Goal: Task Accomplishment & Management: Complete application form

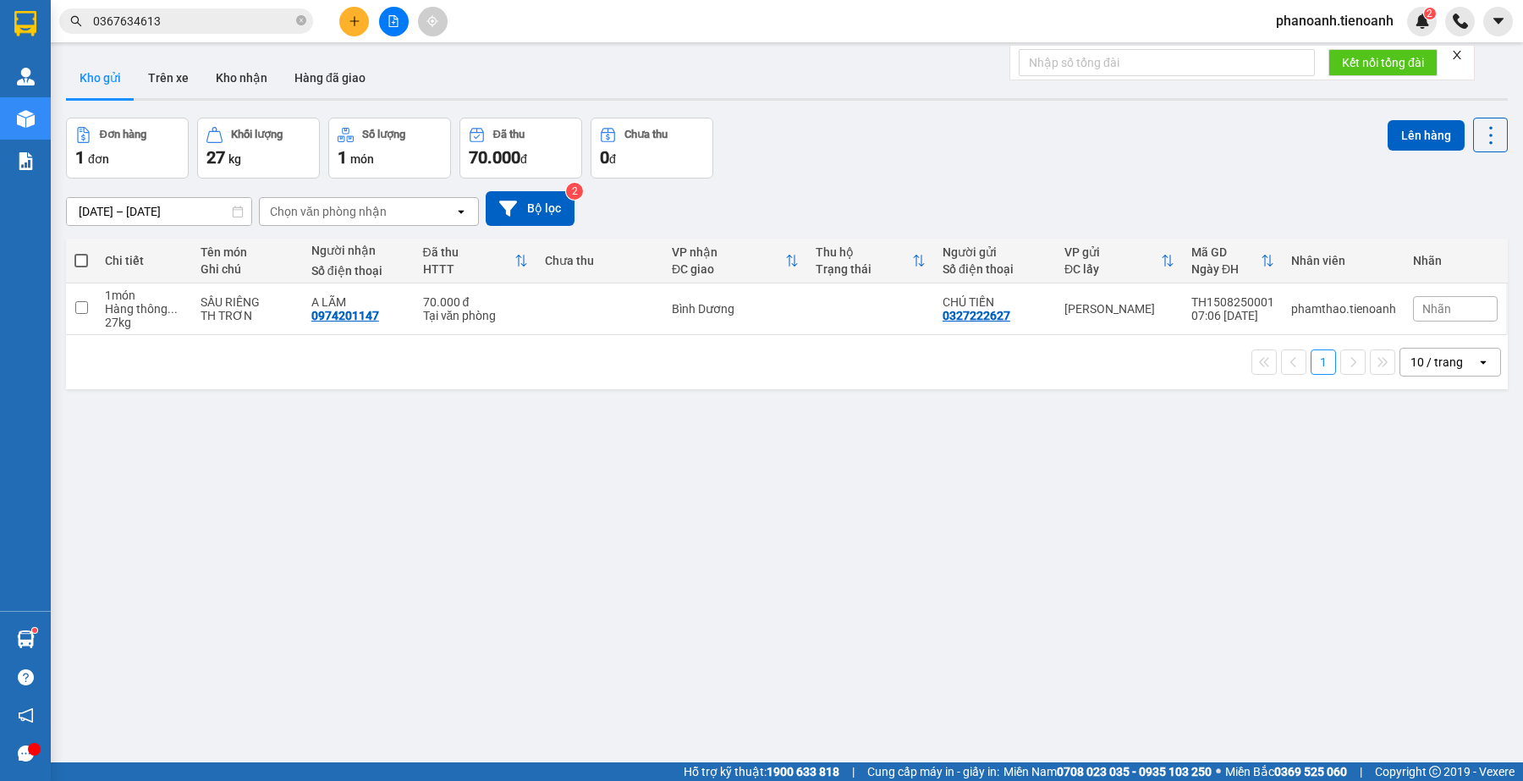
click at [230, 14] on input "0367634613" at bounding box center [193, 21] width 200 height 19
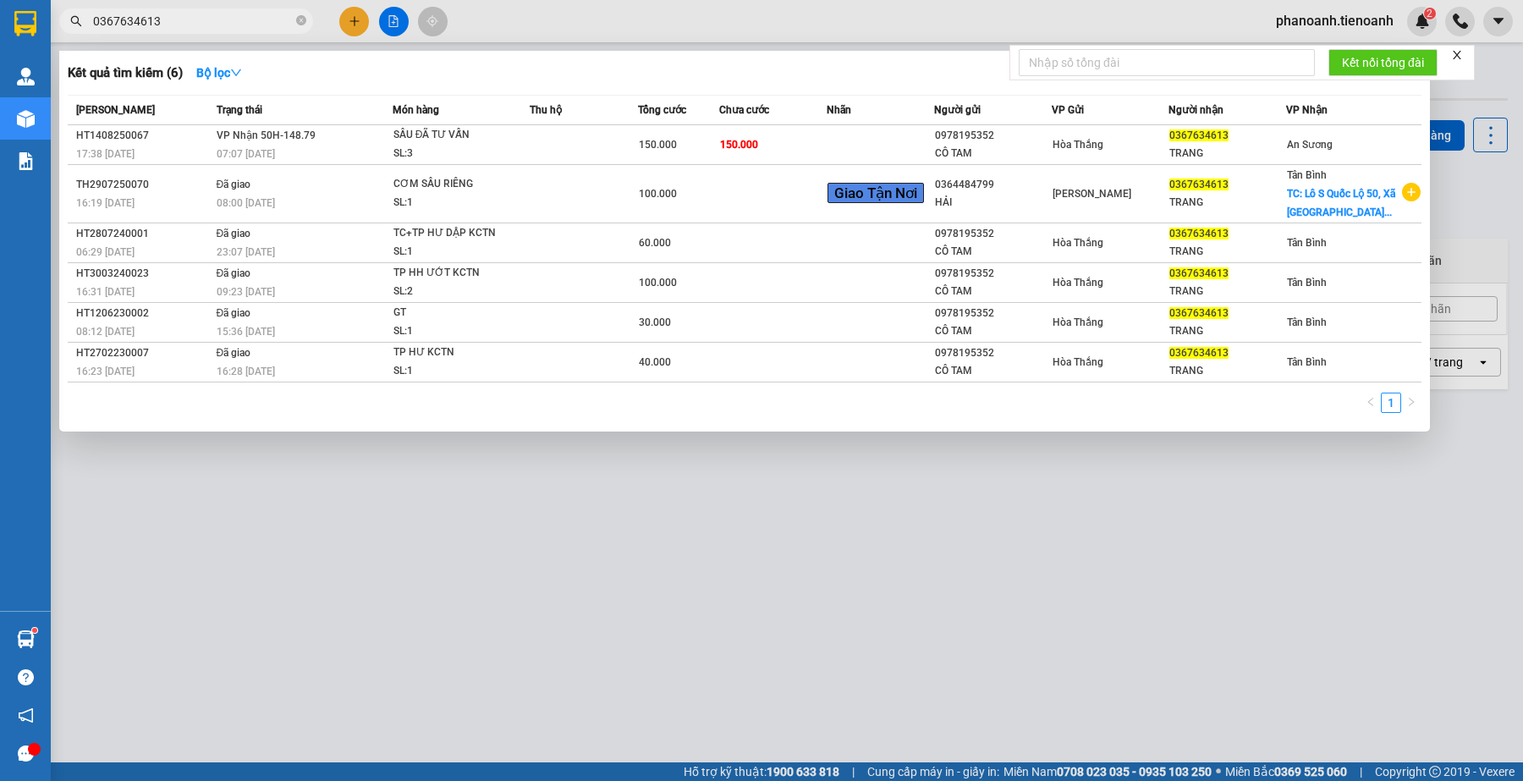
click at [230, 14] on input "0367634613" at bounding box center [193, 21] width 200 height 19
paste input "9141112"
click at [223, 25] on input "0914111213" at bounding box center [193, 21] width 200 height 19
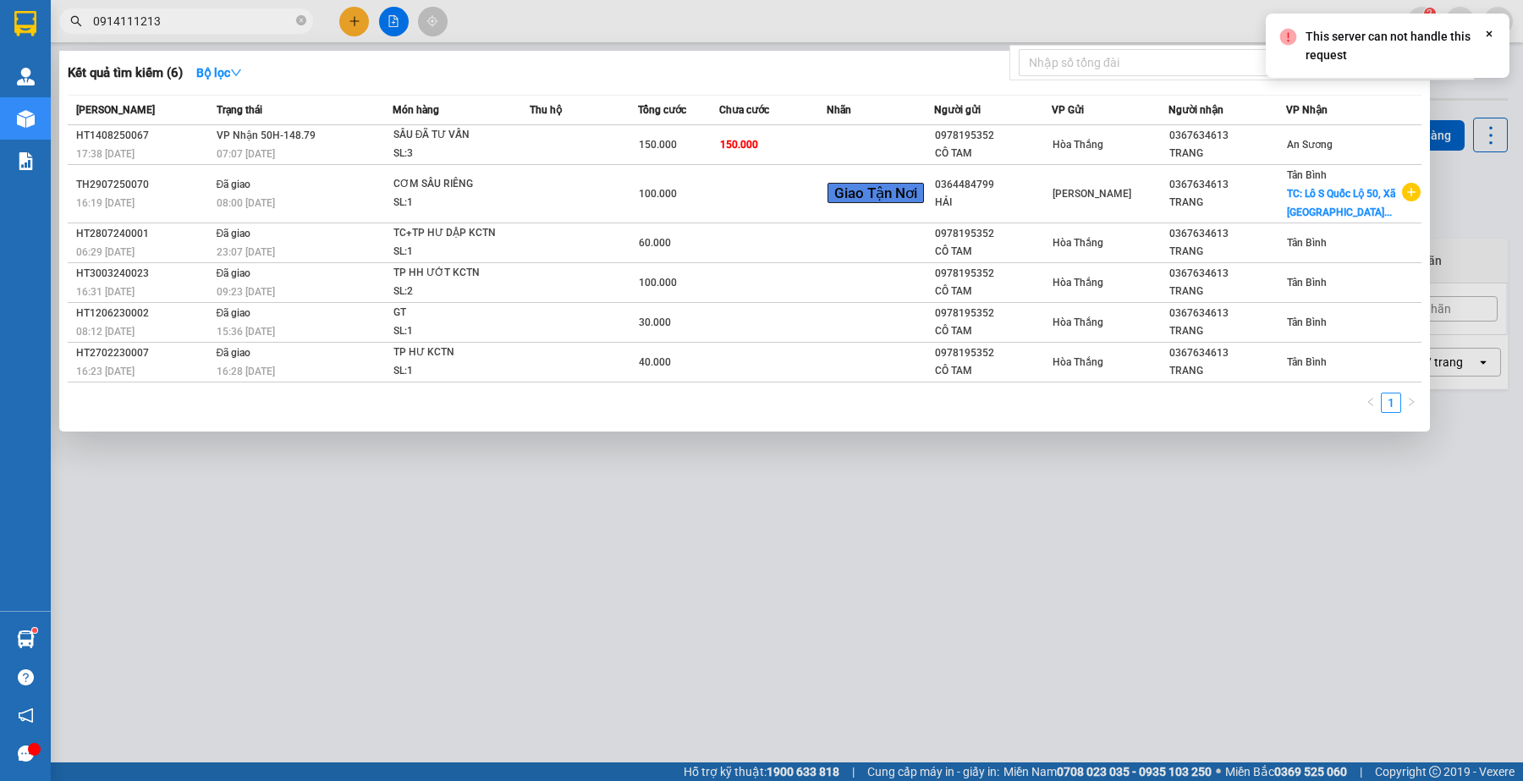
click at [193, 21] on input "0914111213" at bounding box center [193, 21] width 200 height 19
click at [180, 25] on input "0914111213" at bounding box center [193, 21] width 200 height 19
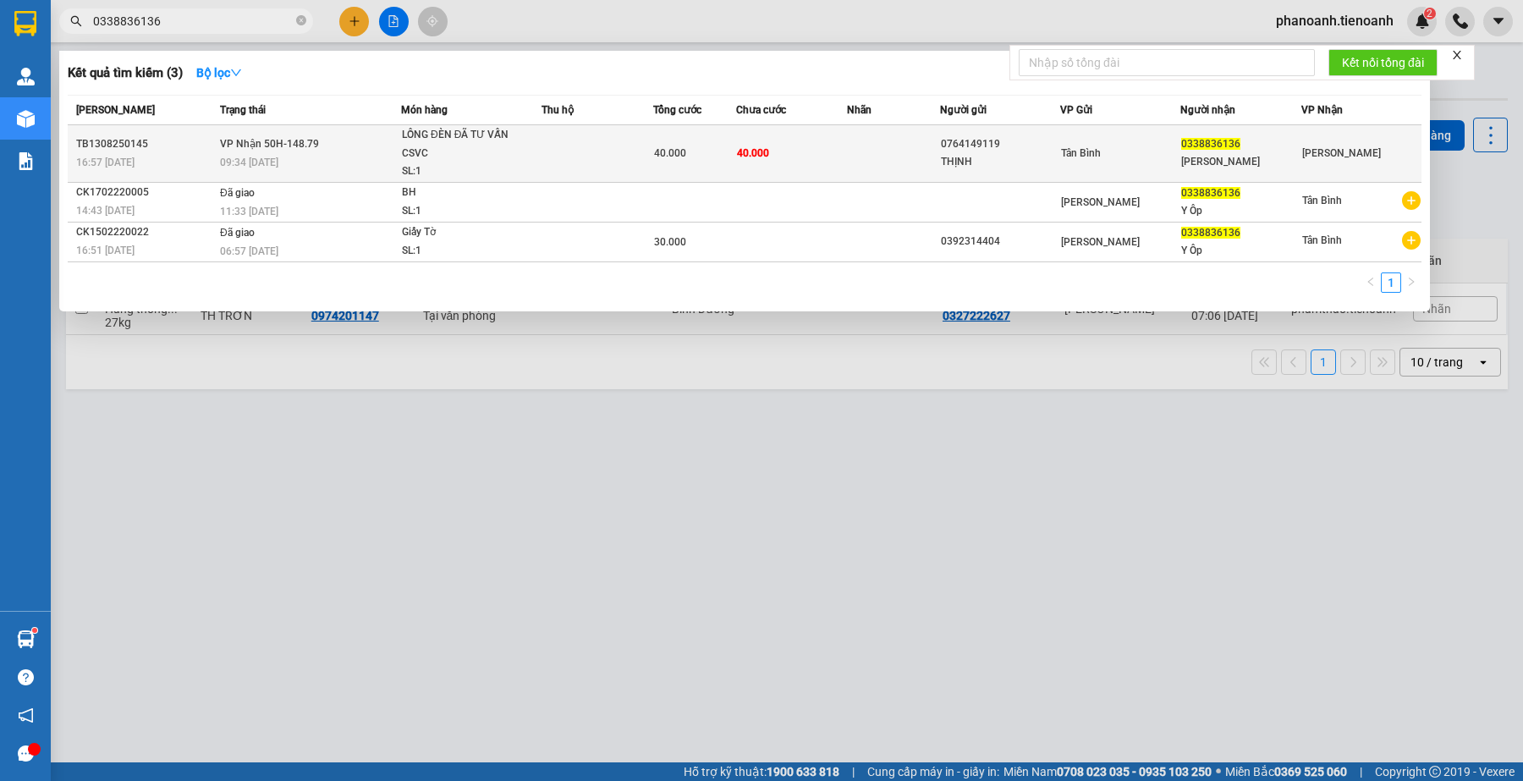
type input "0338836136"
click at [682, 154] on span "40.000" at bounding box center [670, 153] width 32 height 12
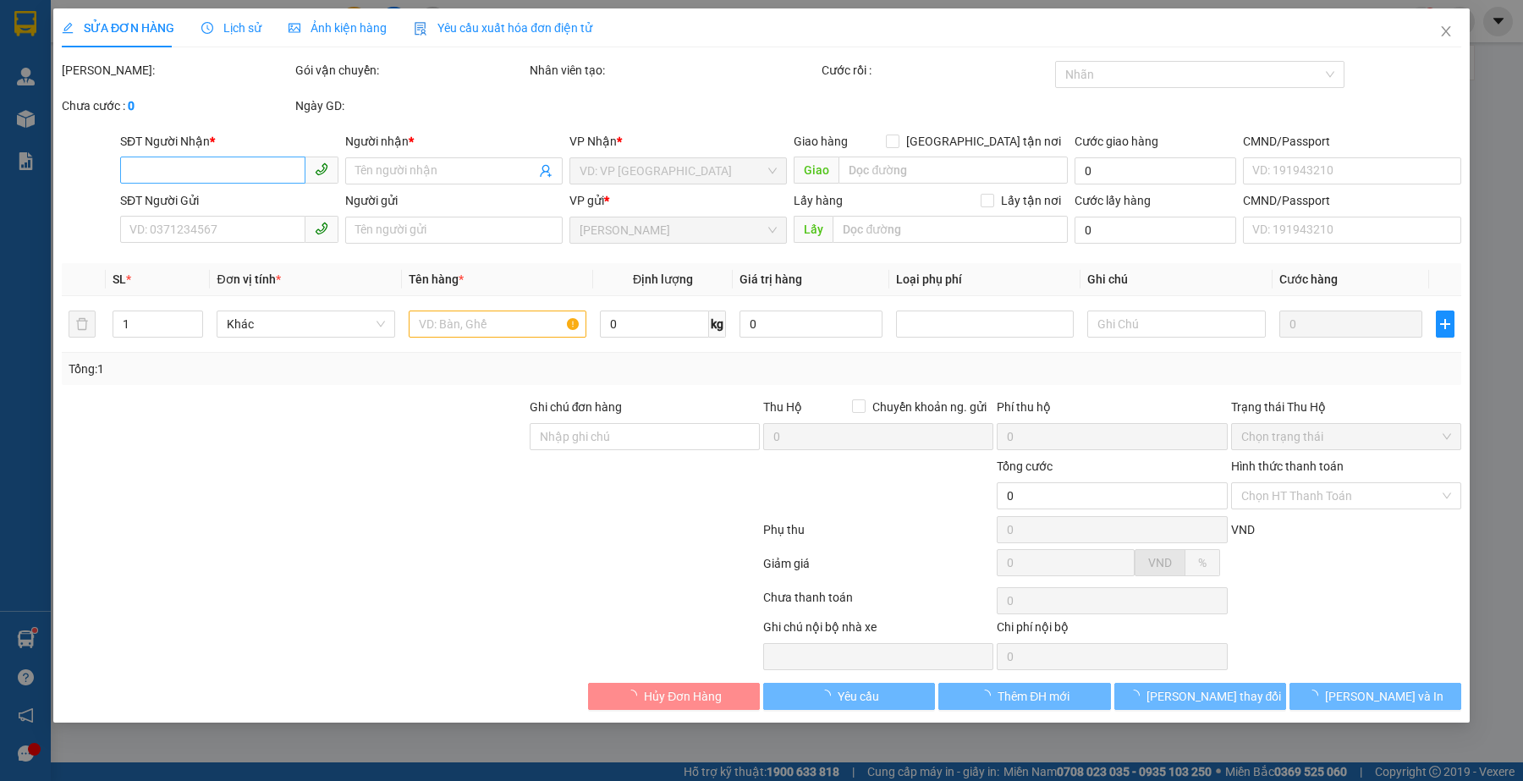
type input "0338836136"
type input "[PERSON_NAME]"
type input "0764149119"
type input "THỊNH"
type input "40.000"
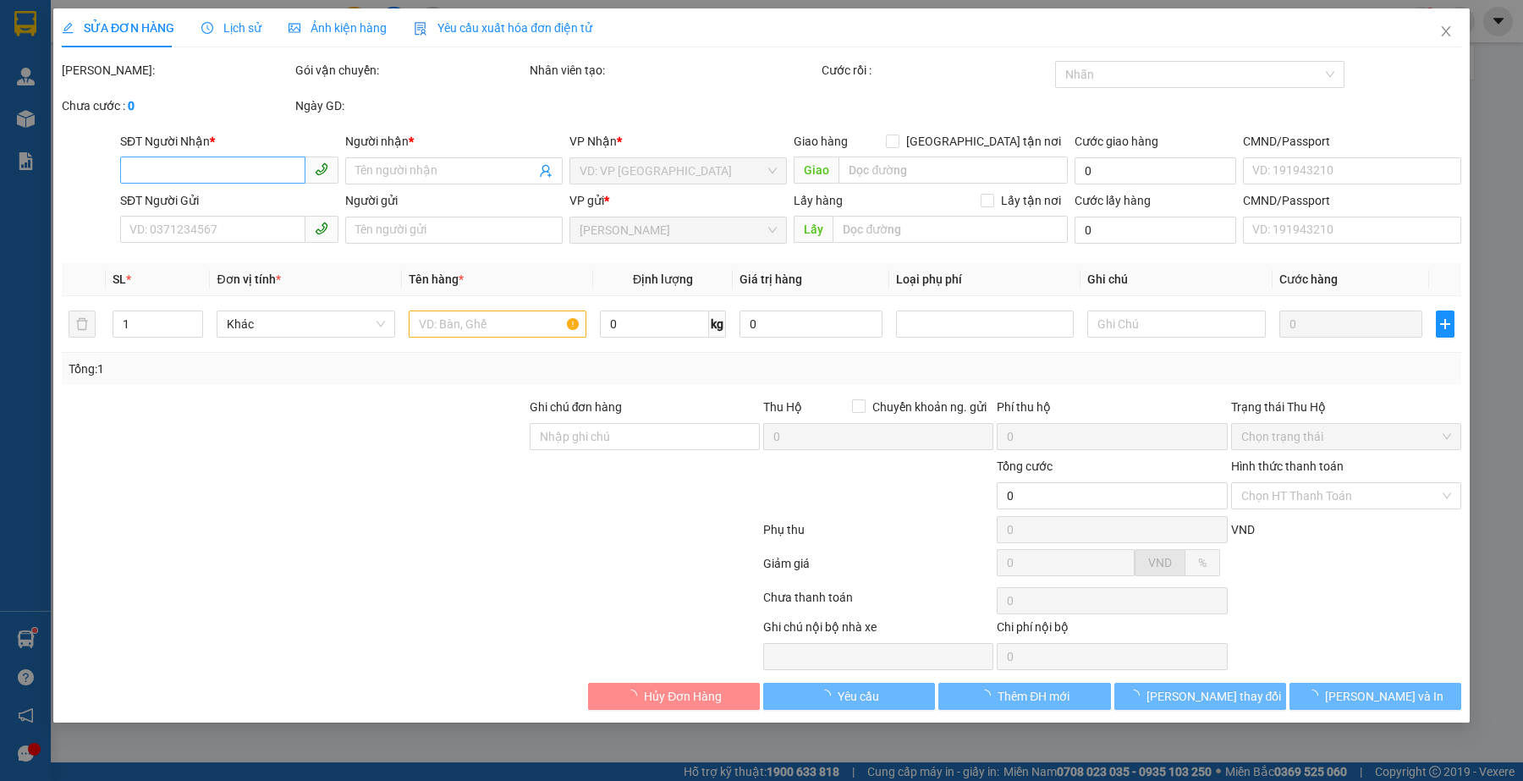
type input "40.000"
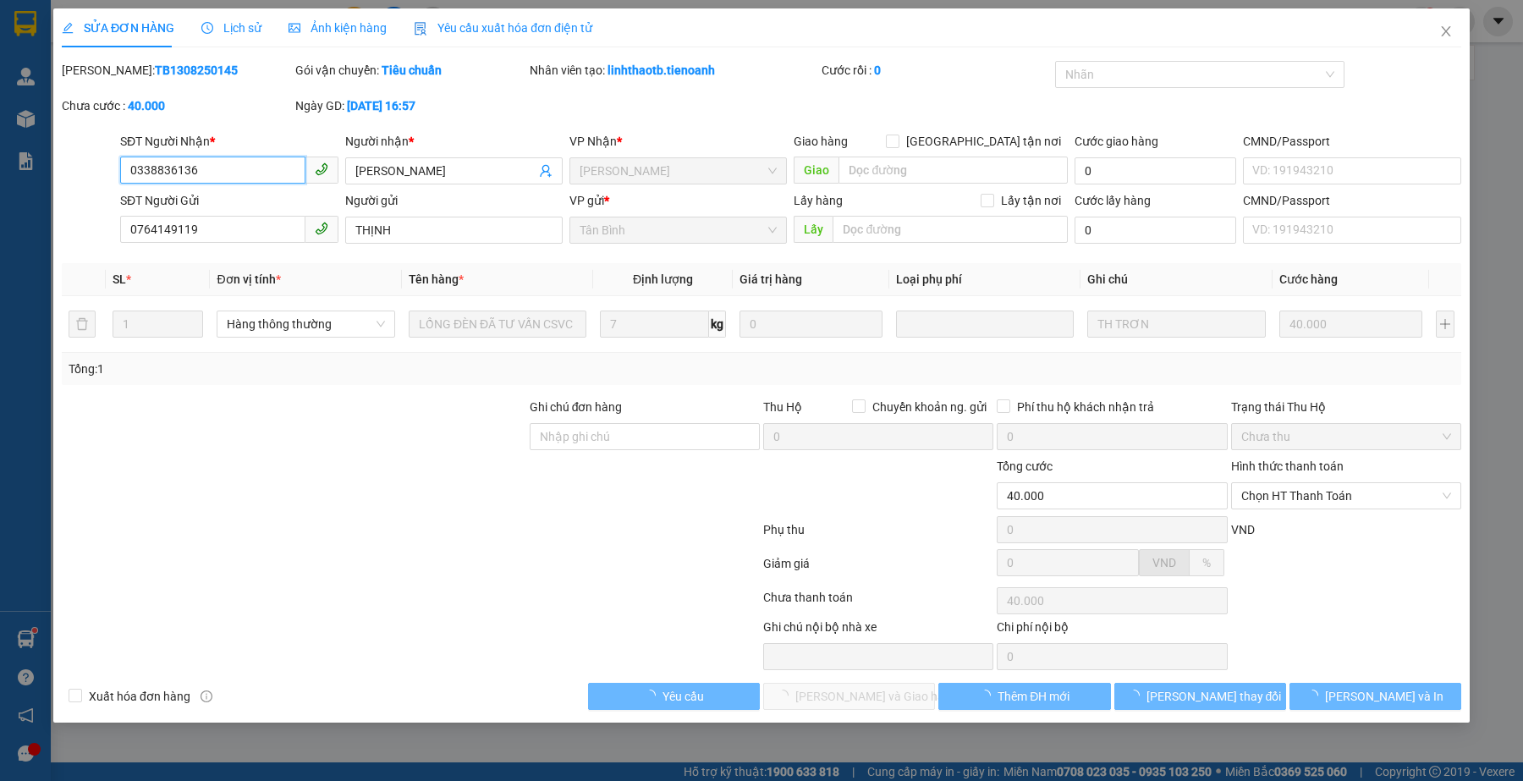
click at [228, 167] on input "0338836136" at bounding box center [212, 170] width 184 height 27
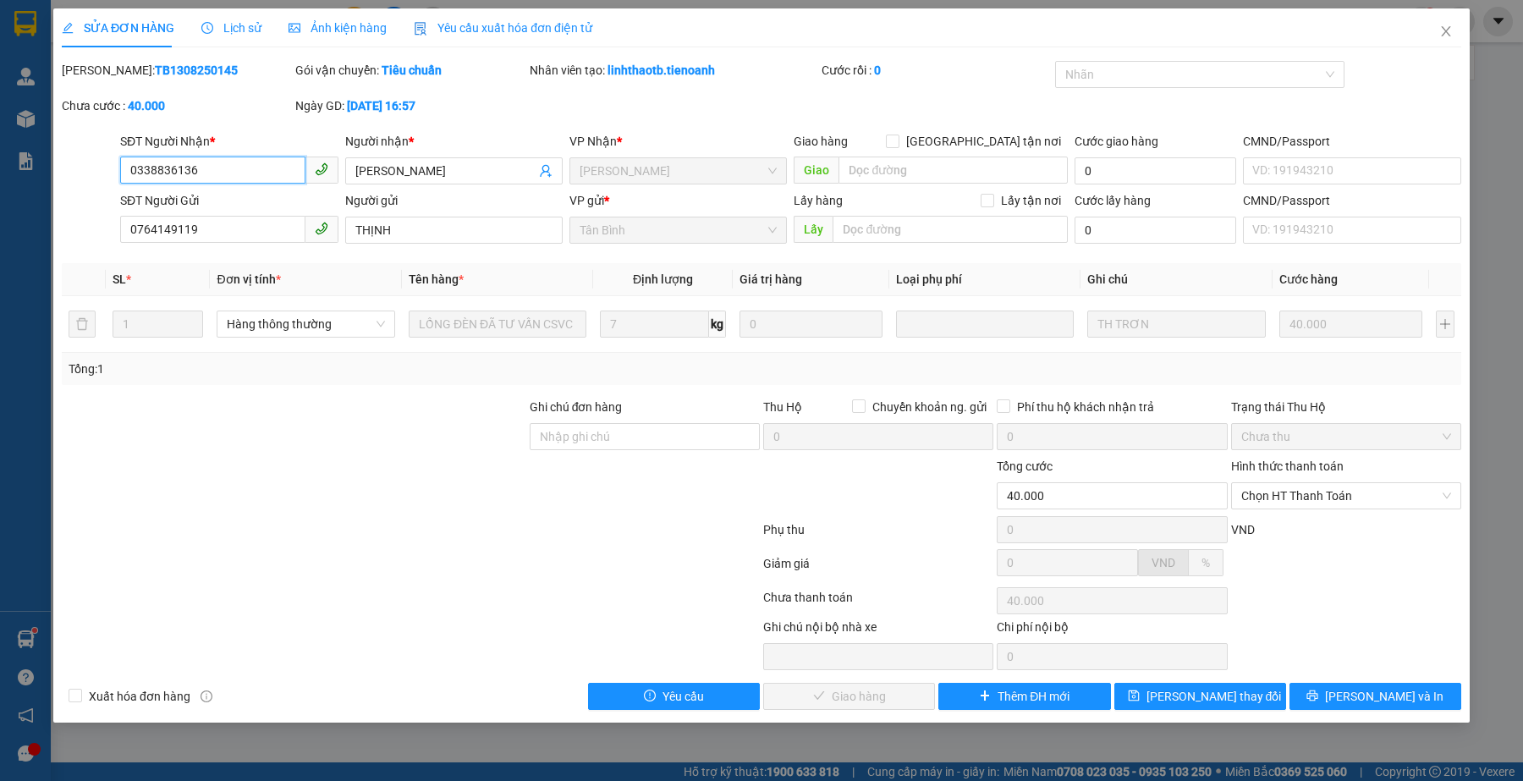
click at [228, 167] on input "0338836136" at bounding box center [212, 170] width 184 height 27
paste input "909600210"
type input "0909600210"
click at [1447, 36] on icon "close" at bounding box center [1446, 32] width 14 height 14
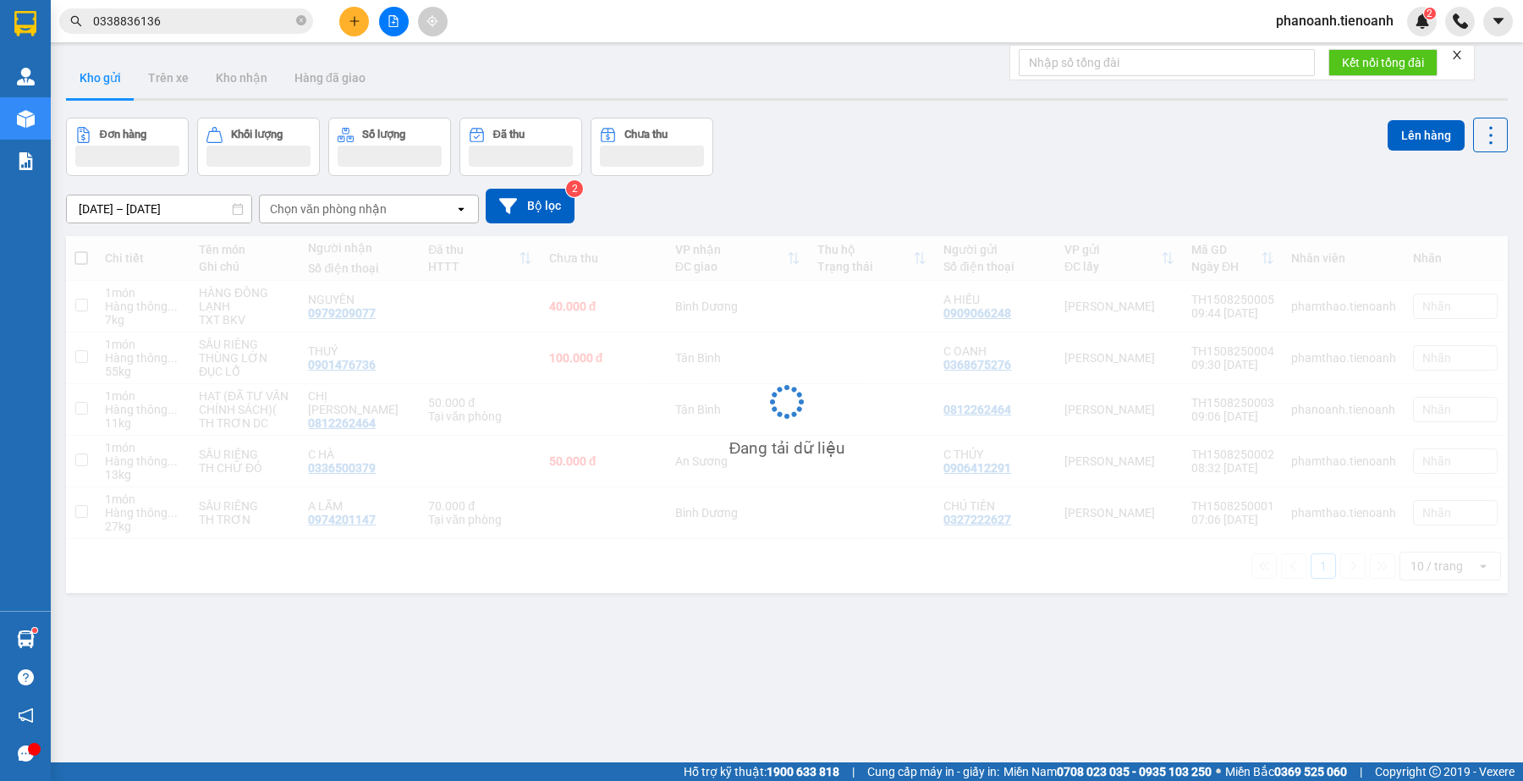
click at [208, 18] on input "0338836136" at bounding box center [193, 21] width 200 height 19
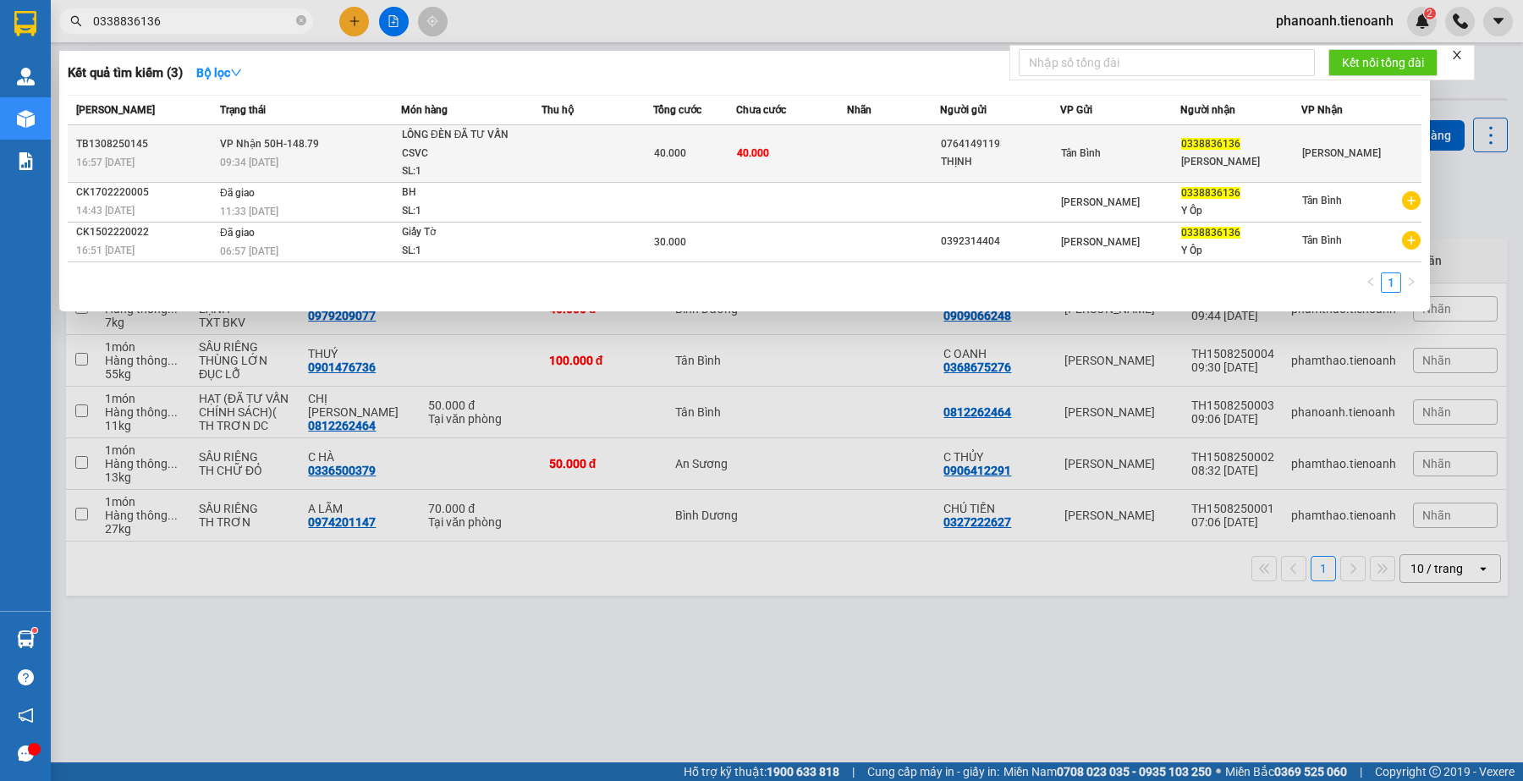
click at [459, 141] on div "LỒNG ĐÈN ĐÃ TƯ VẤN CSVC" at bounding box center [465, 144] width 127 height 36
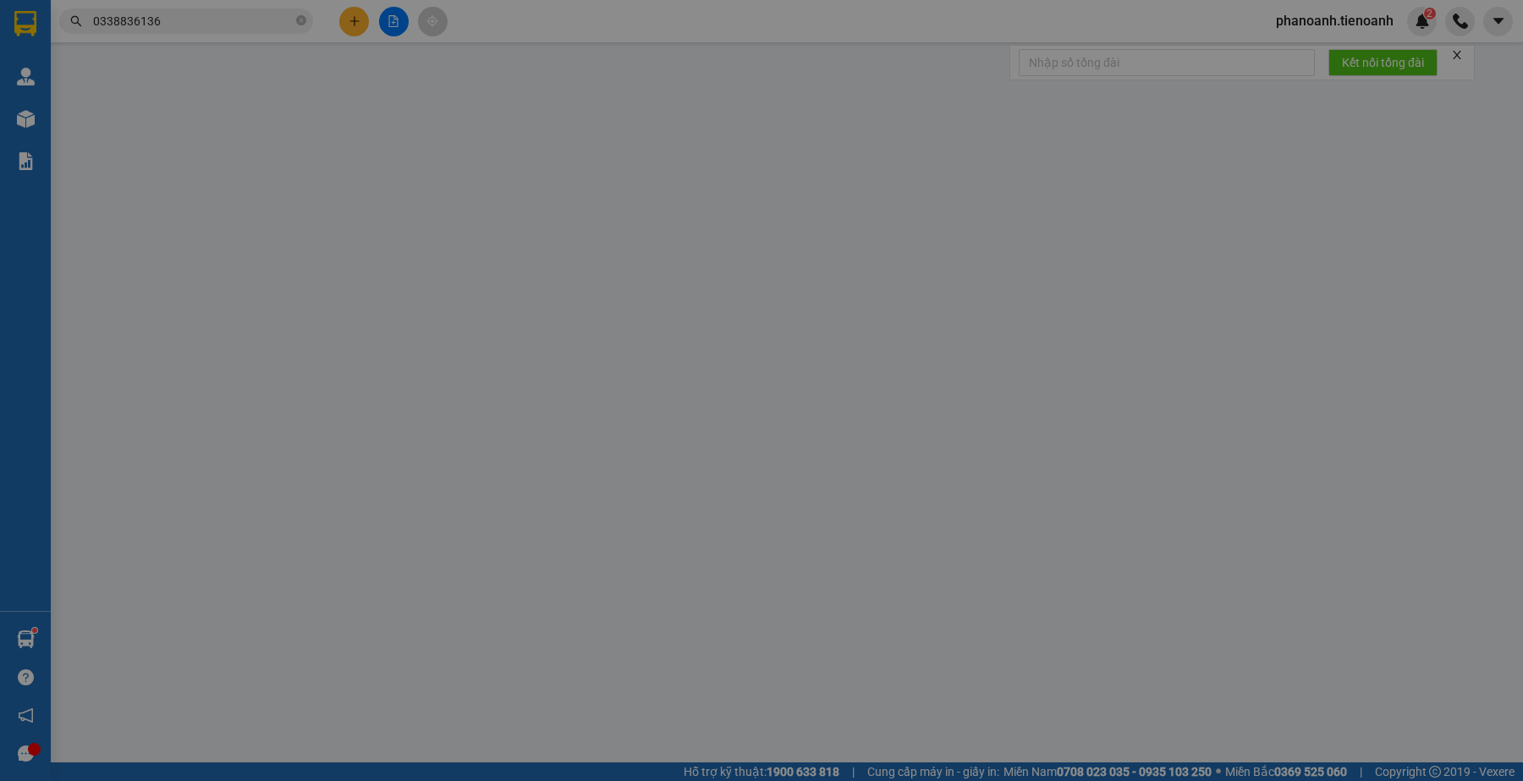
type input "0338836136"
type input "[PERSON_NAME]"
type input "0764149119"
type input "THỊNH"
type input "40.000"
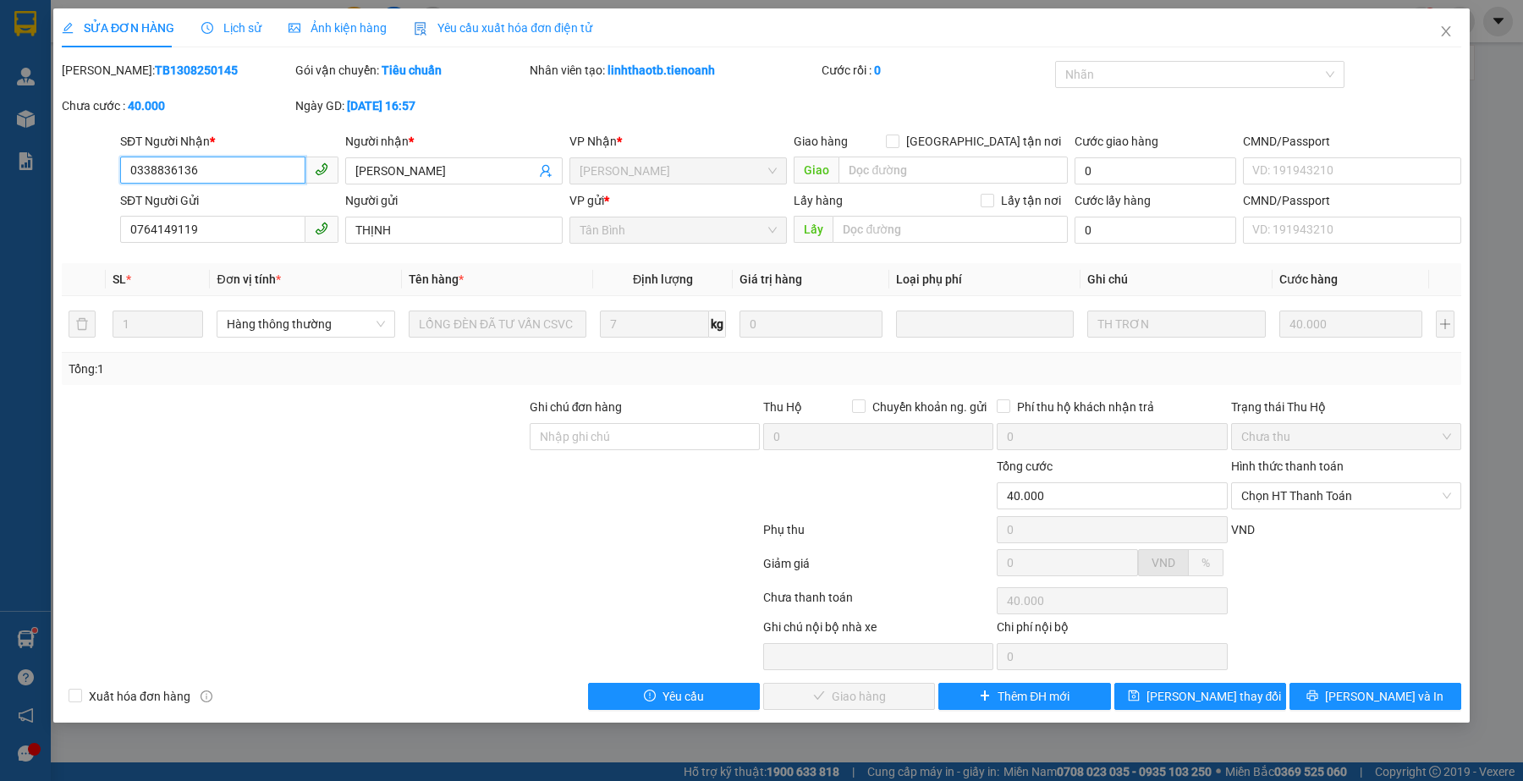
click at [234, 180] on input "0338836136" at bounding box center [212, 170] width 184 height 27
drag, startPoint x: 423, startPoint y: 618, endPoint x: 400, endPoint y: 665, distance: 52.6
click at [421, 618] on div at bounding box center [410, 601] width 701 height 34
click at [354, 576] on div at bounding box center [410, 567] width 701 height 34
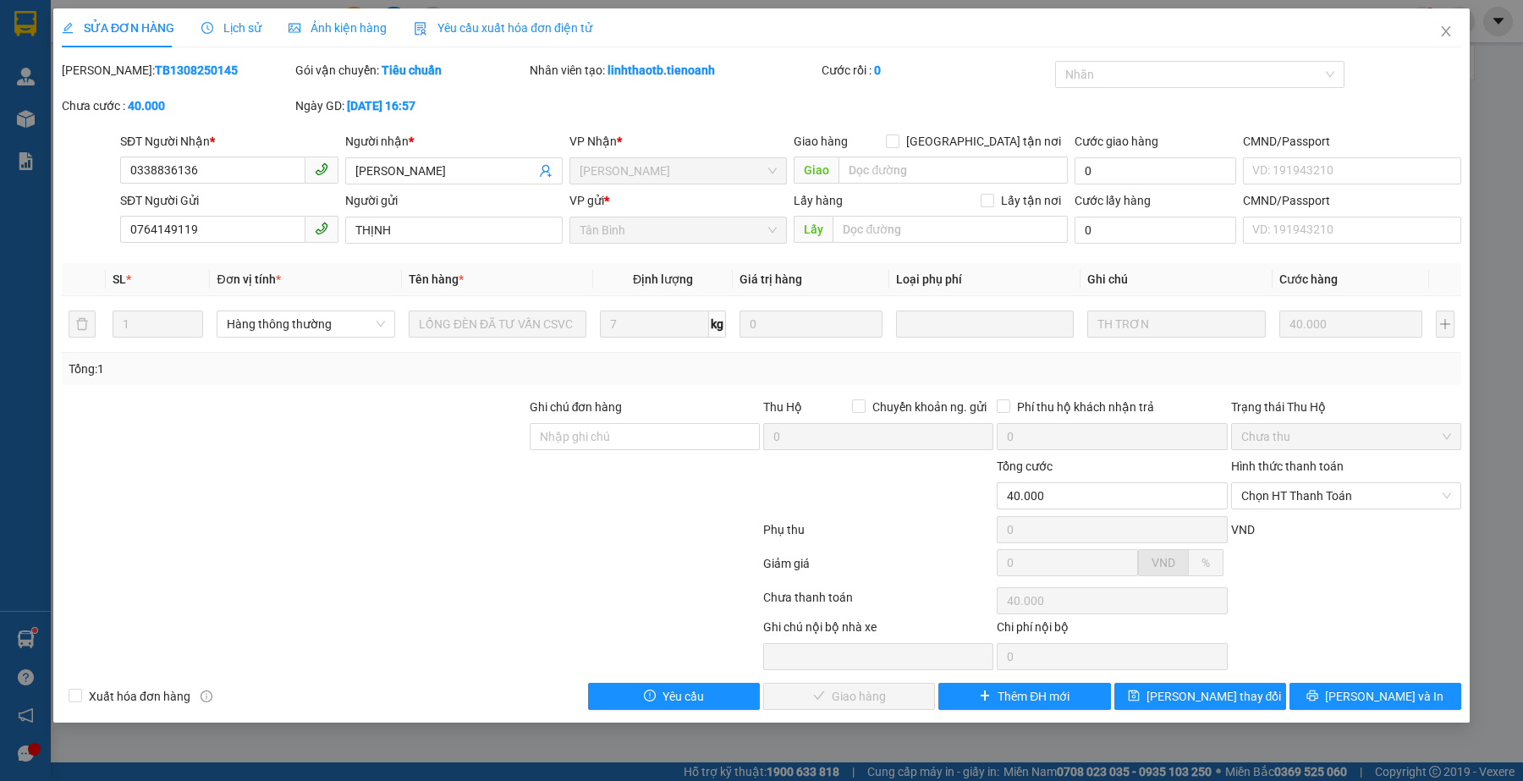
click at [432, 533] on div at bounding box center [410, 533] width 701 height 34
click at [1282, 497] on span "Chọn HT Thanh Toán" at bounding box center [1346, 495] width 210 height 25
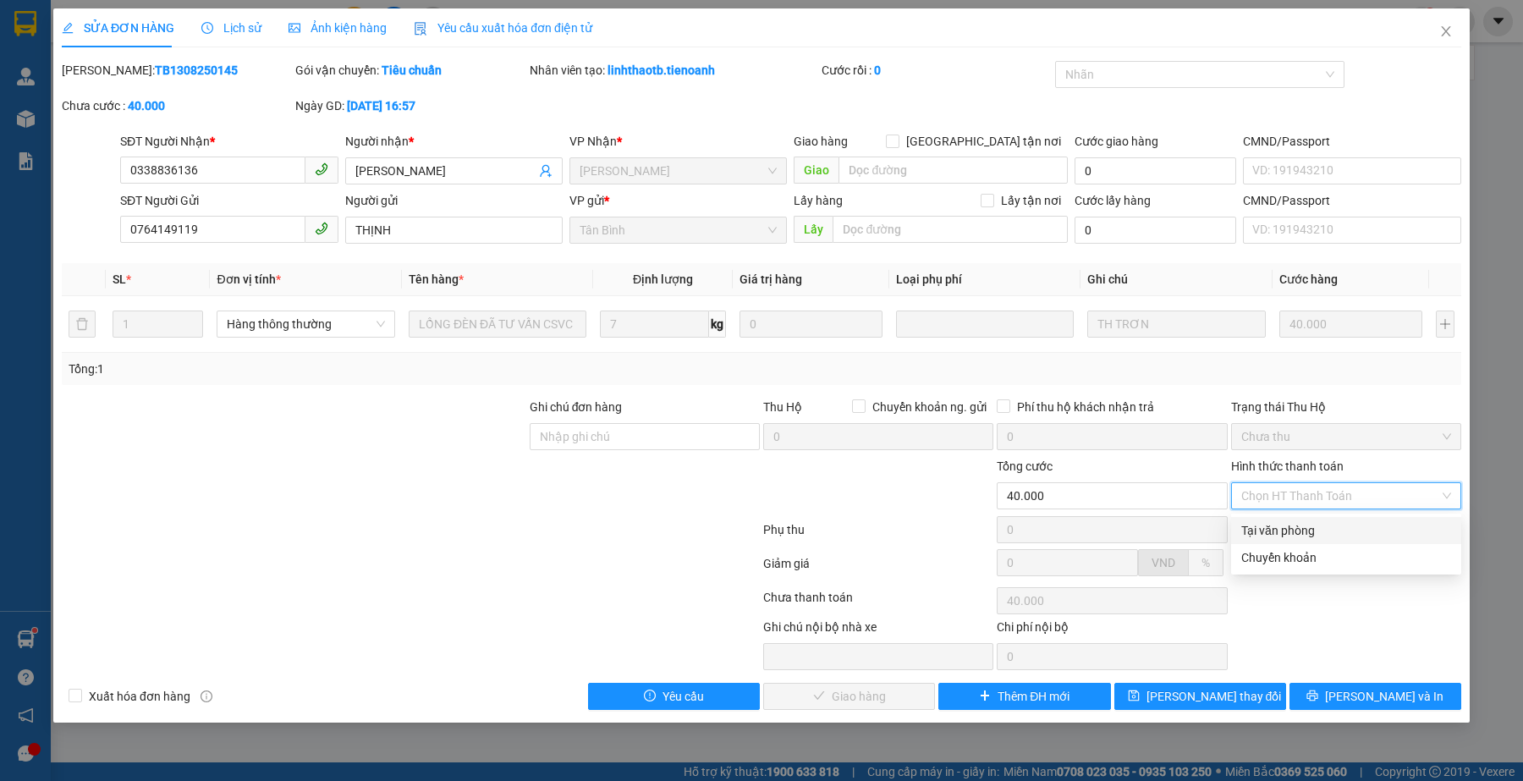
click at [1297, 526] on div "Tại văn phòng" at bounding box center [1346, 530] width 210 height 19
type input "0"
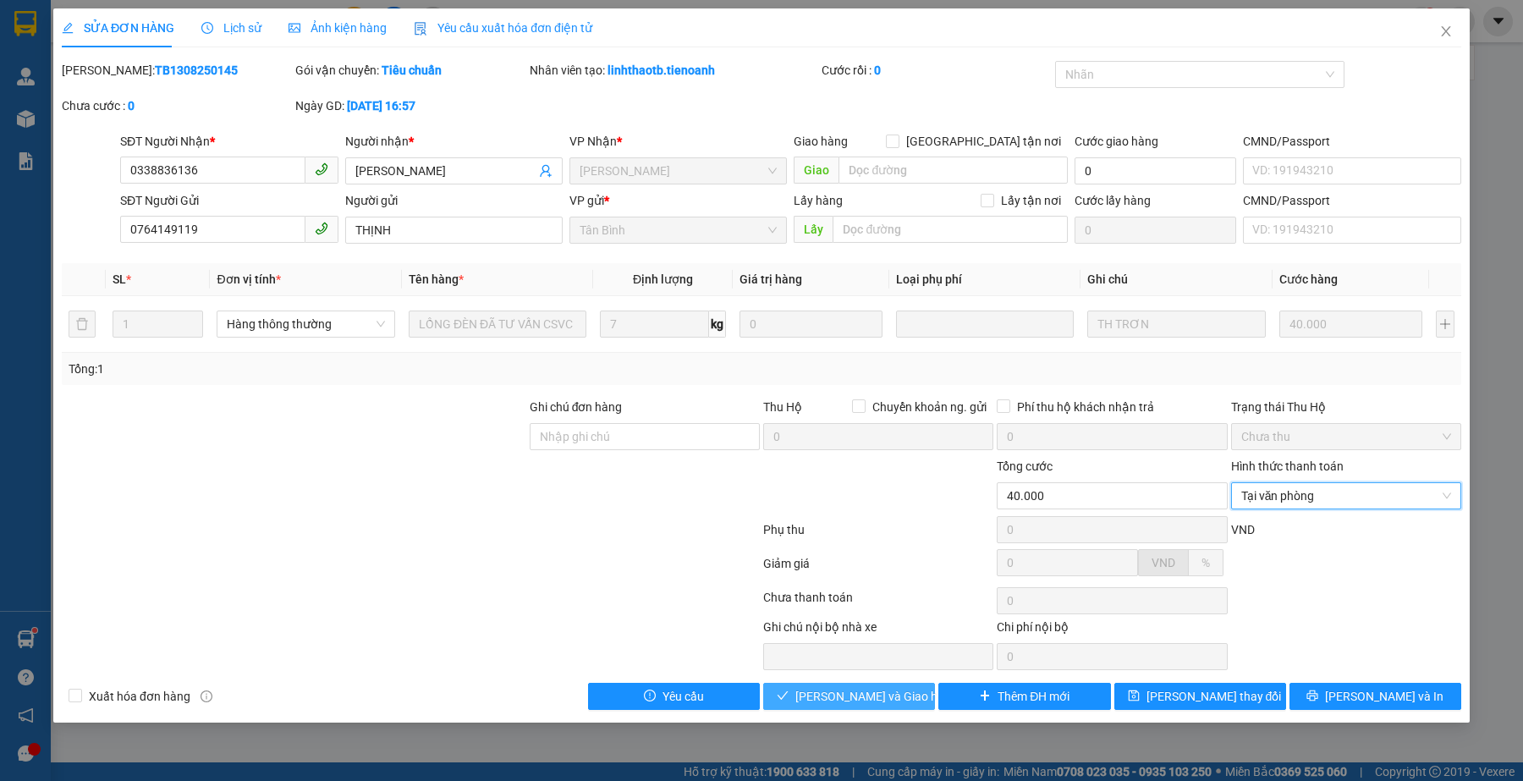
click at [877, 708] on button "[PERSON_NAME] và Giao hàng" at bounding box center [849, 696] width 172 height 27
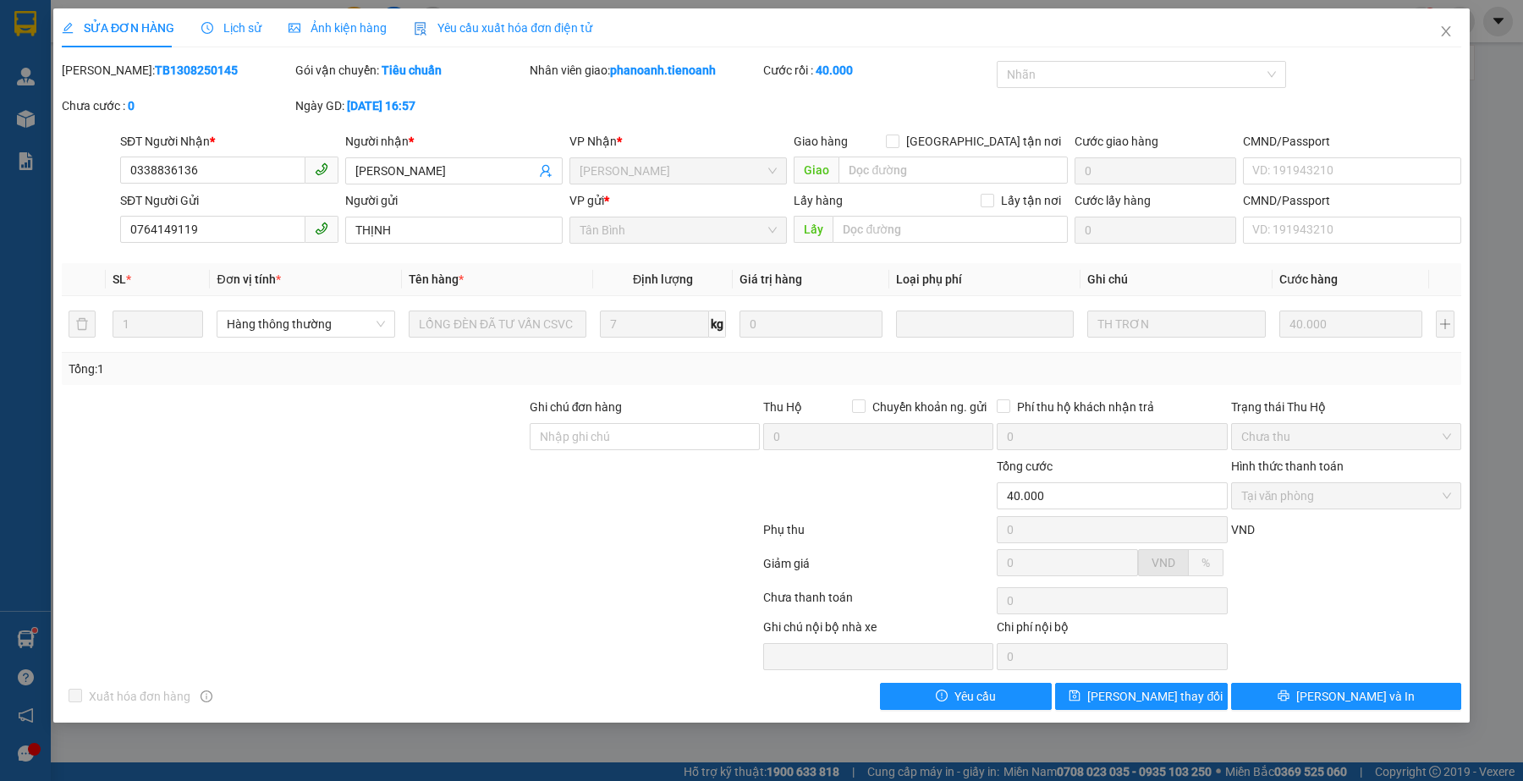
drag, startPoint x: 1117, startPoint y: 31, endPoint x: 1160, endPoint y: 34, distance: 43.2
click at [1117, 31] on div "SỬA ĐƠN HÀNG Lịch sử Ảnh kiện hàng Yêu cầu xuất hóa đơn điện tử" at bounding box center [761, 27] width 1399 height 39
click at [1441, 32] on icon "close" at bounding box center [1446, 32] width 14 height 14
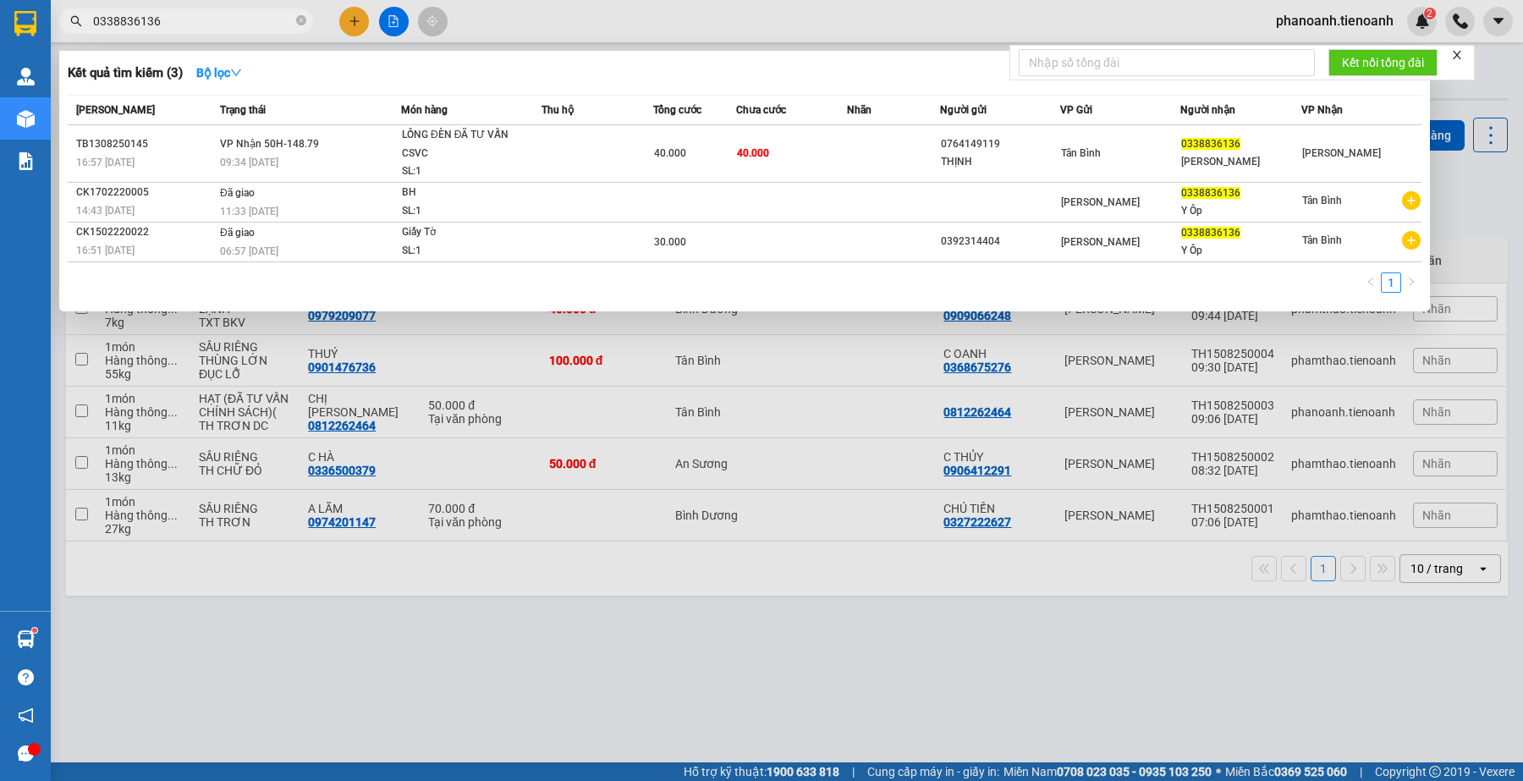
click at [195, 28] on input "0338836136" at bounding box center [193, 21] width 200 height 19
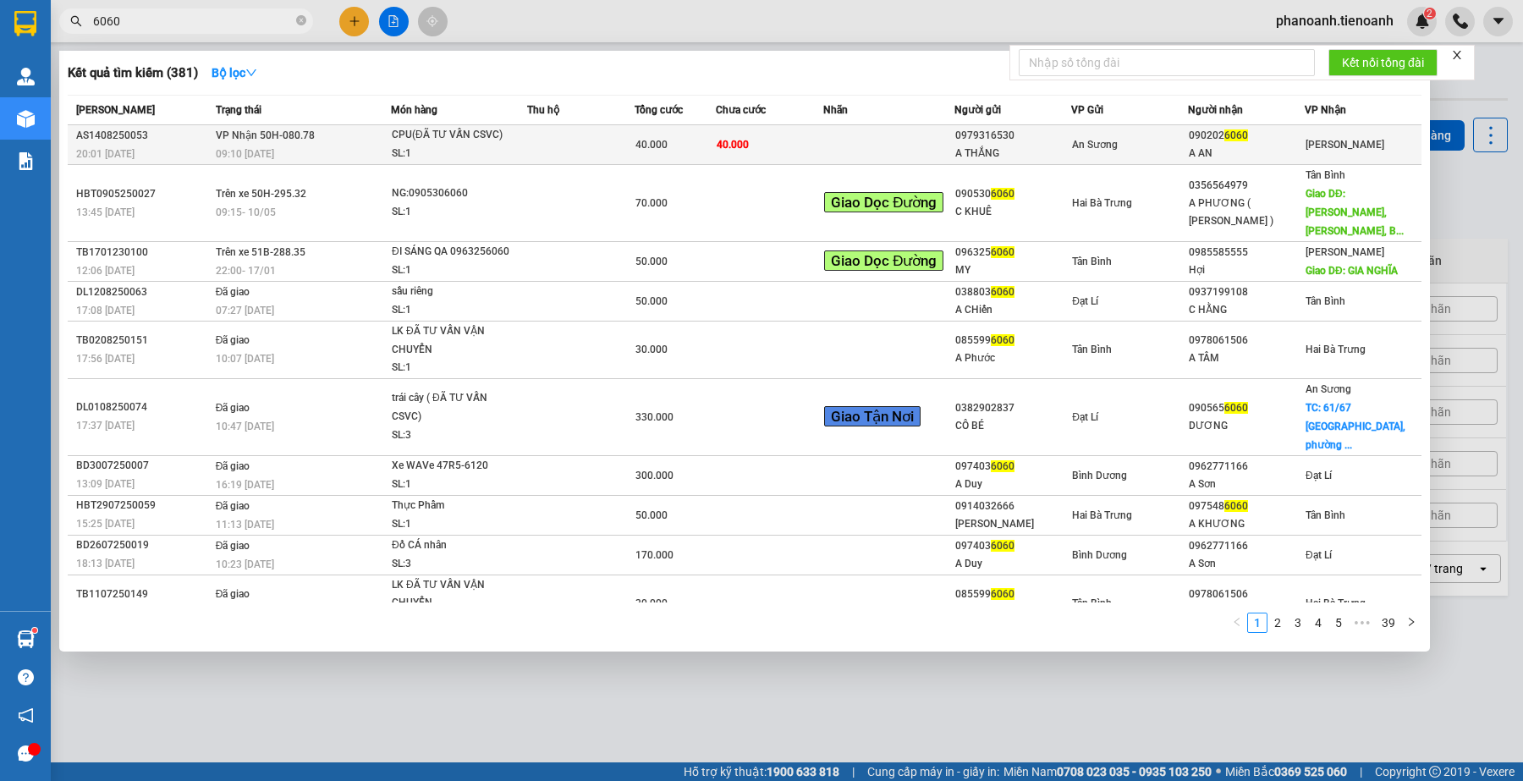
type input "6060"
click at [709, 138] on div "40.000" at bounding box center [674, 144] width 79 height 19
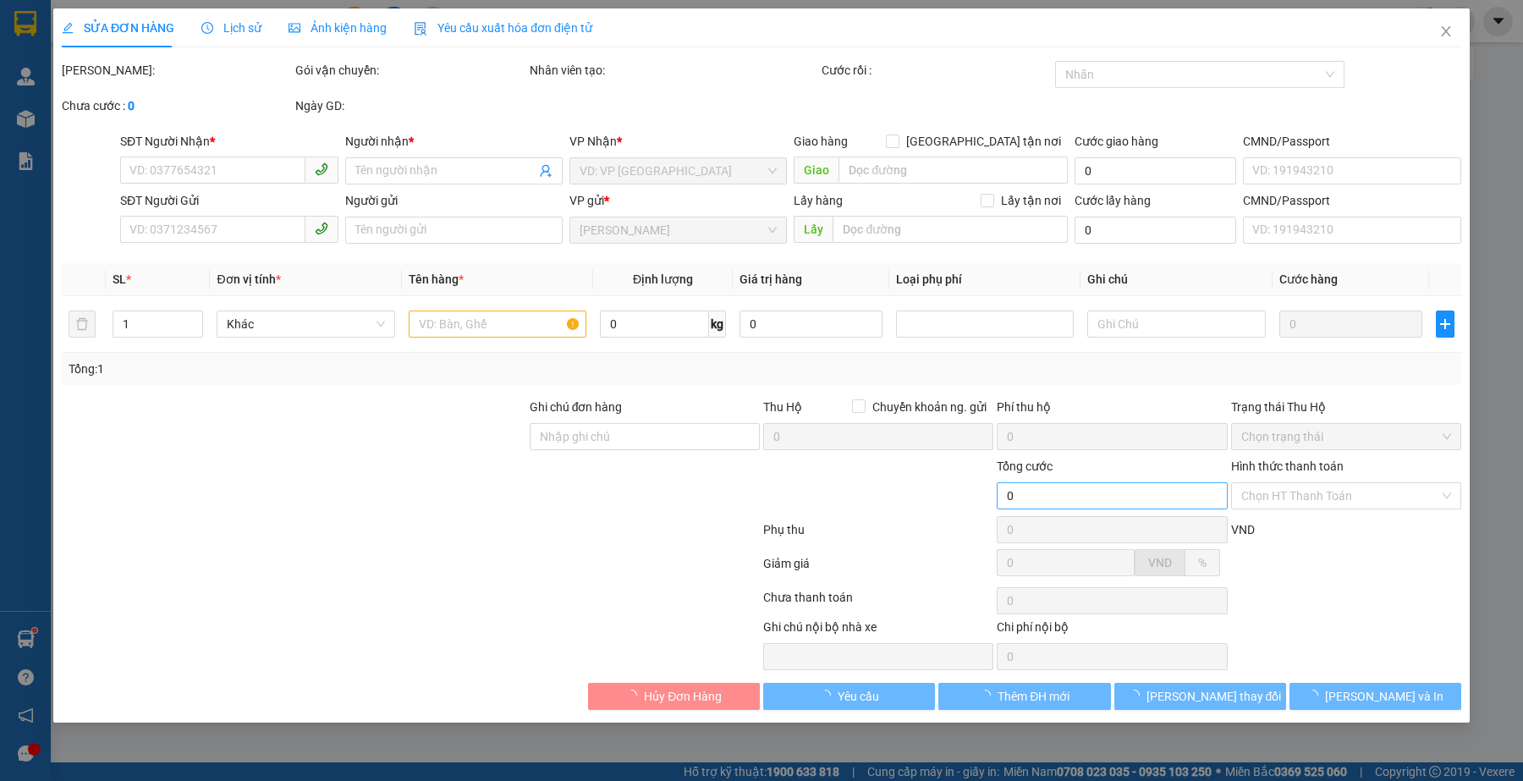
type input "0902026060"
type input "A AN"
type input "0979316530"
type input "A THẮNG"
type input "40.000"
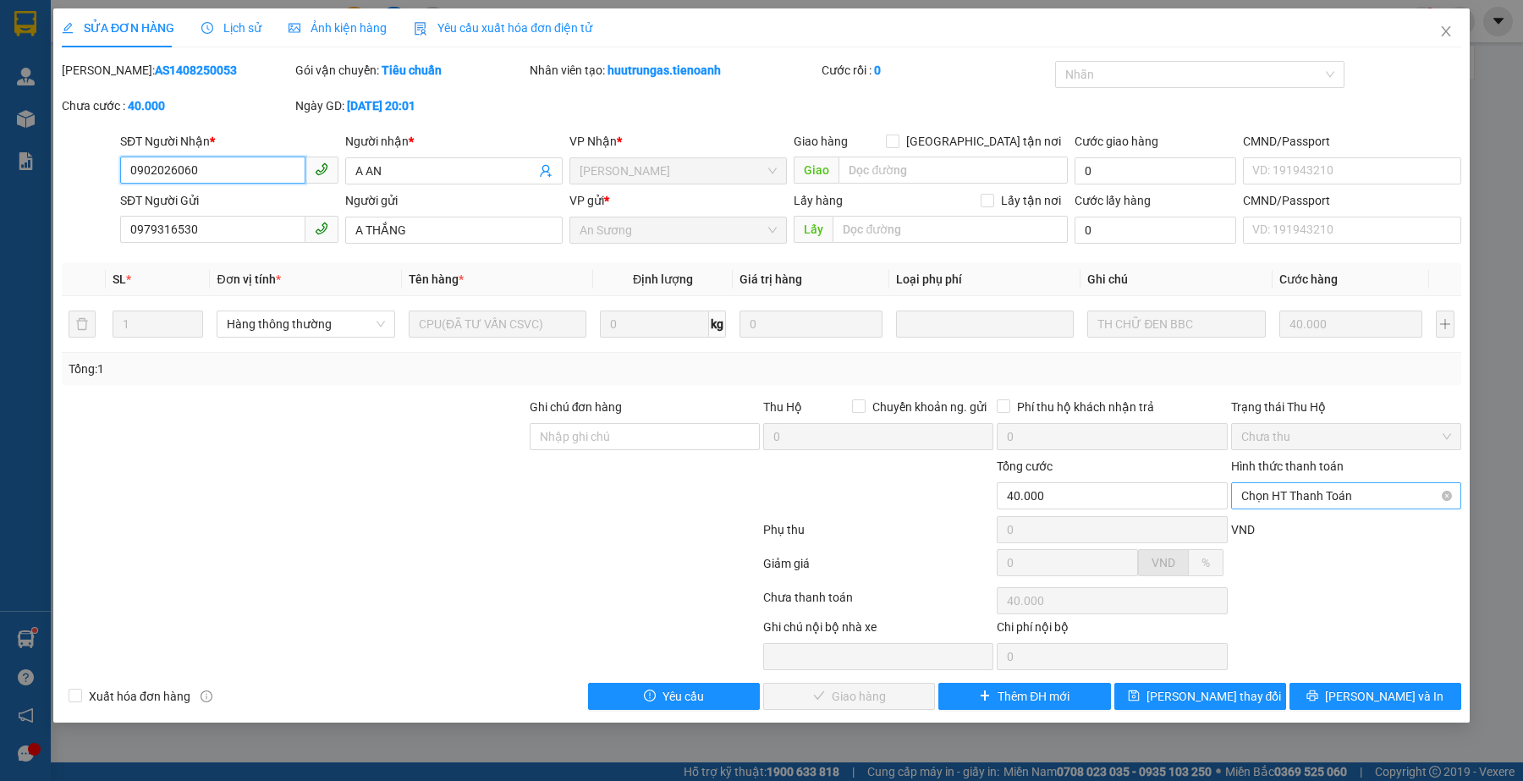
click at [1310, 501] on span "Chọn HT Thanh Toán" at bounding box center [1346, 495] width 210 height 25
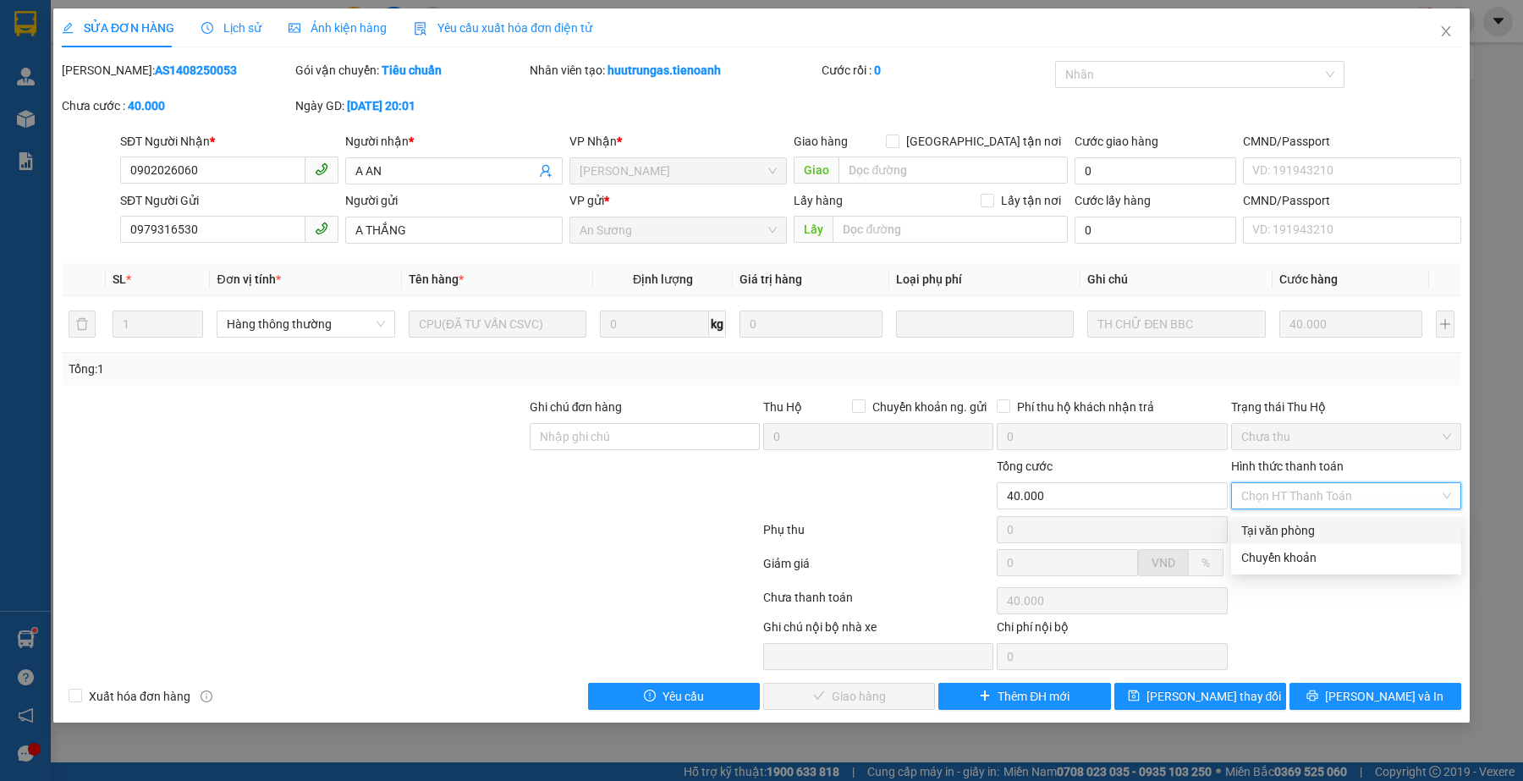
click at [1305, 522] on div "Tại văn phòng" at bounding box center [1346, 530] width 210 height 19
type input "0"
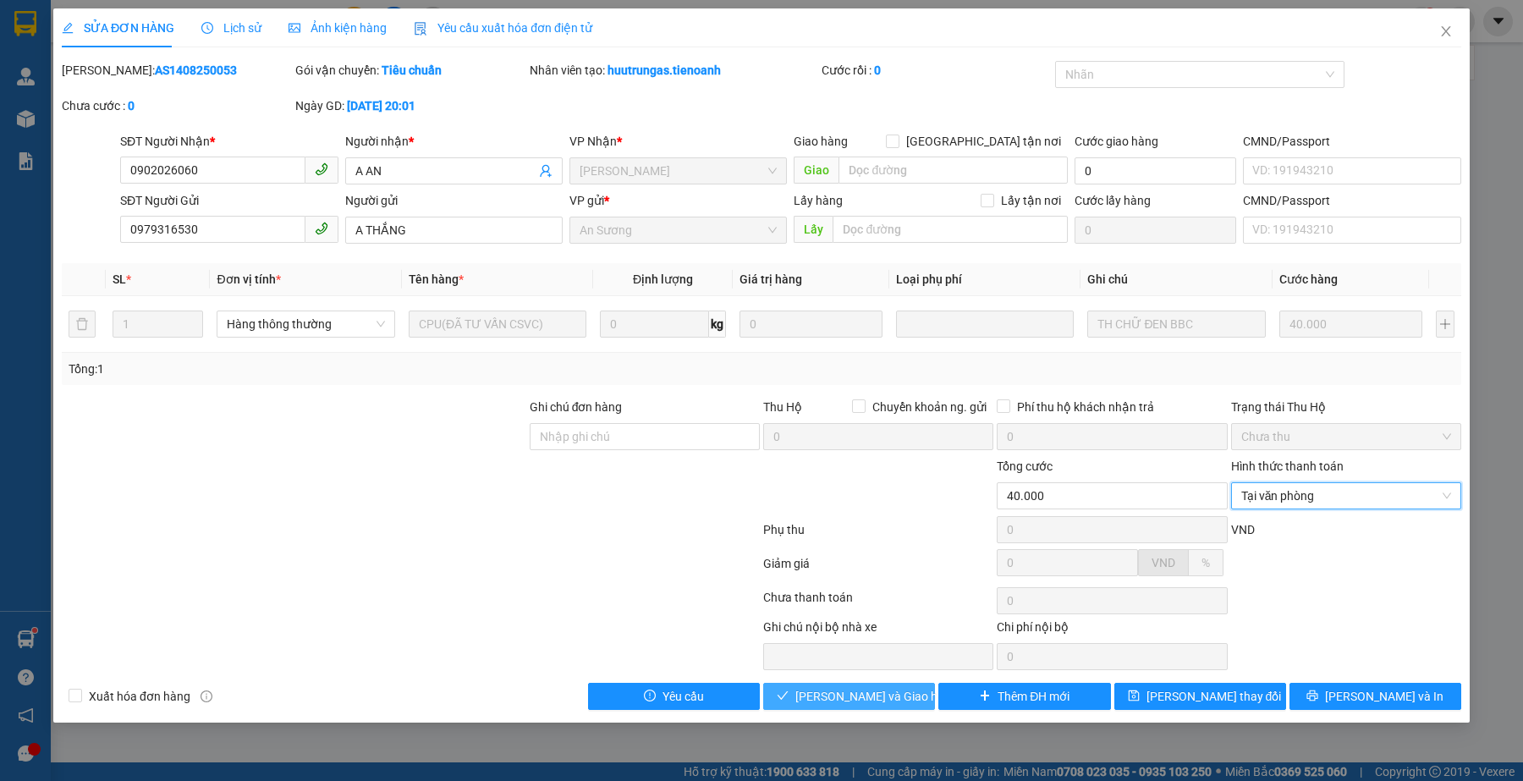
drag, startPoint x: 898, startPoint y: 702, endPoint x: 686, endPoint y: 644, distance: 220.2
click at [895, 702] on span "[PERSON_NAME] và Giao hàng" at bounding box center [876, 696] width 162 height 19
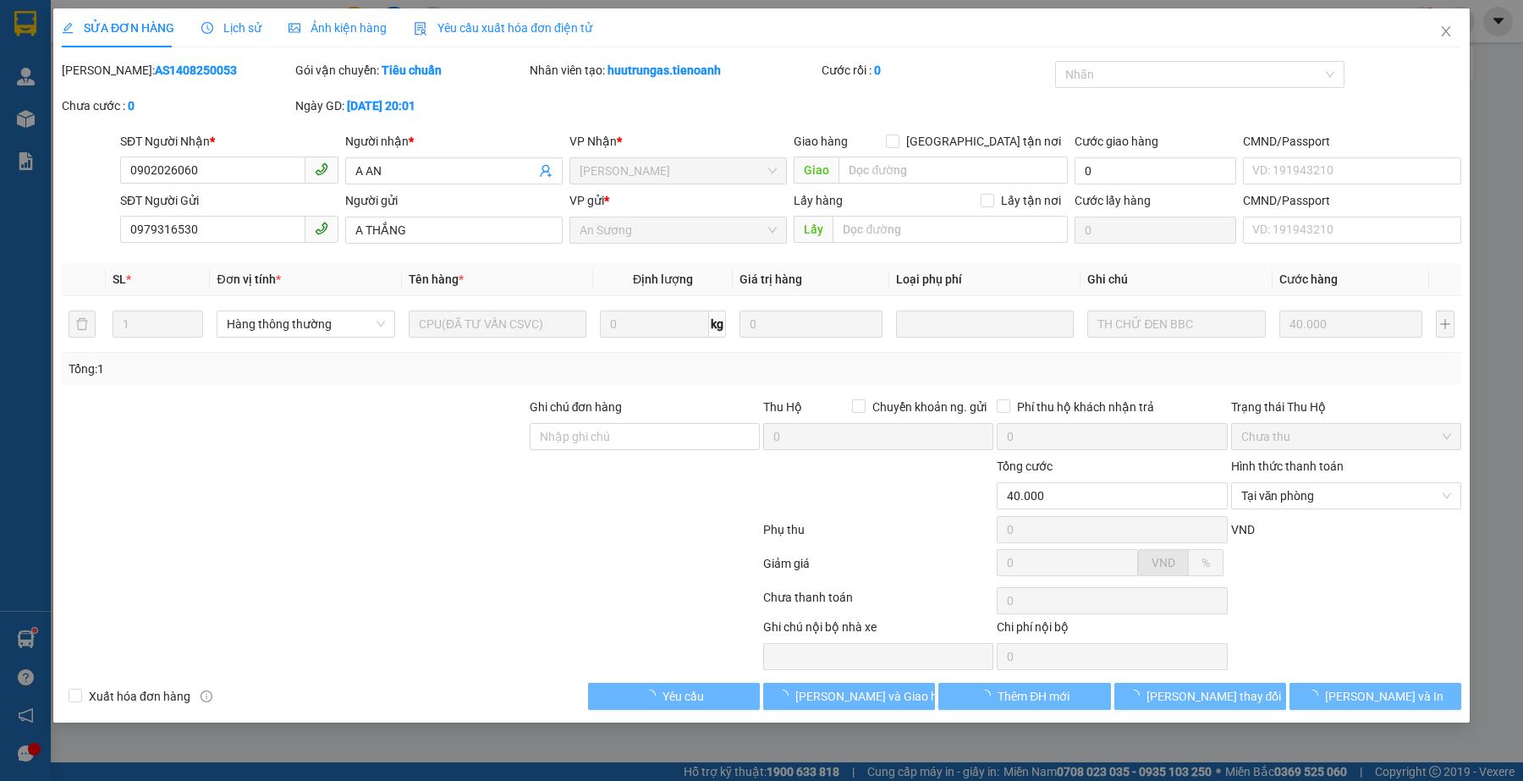
click at [487, 565] on div at bounding box center [410, 567] width 701 height 34
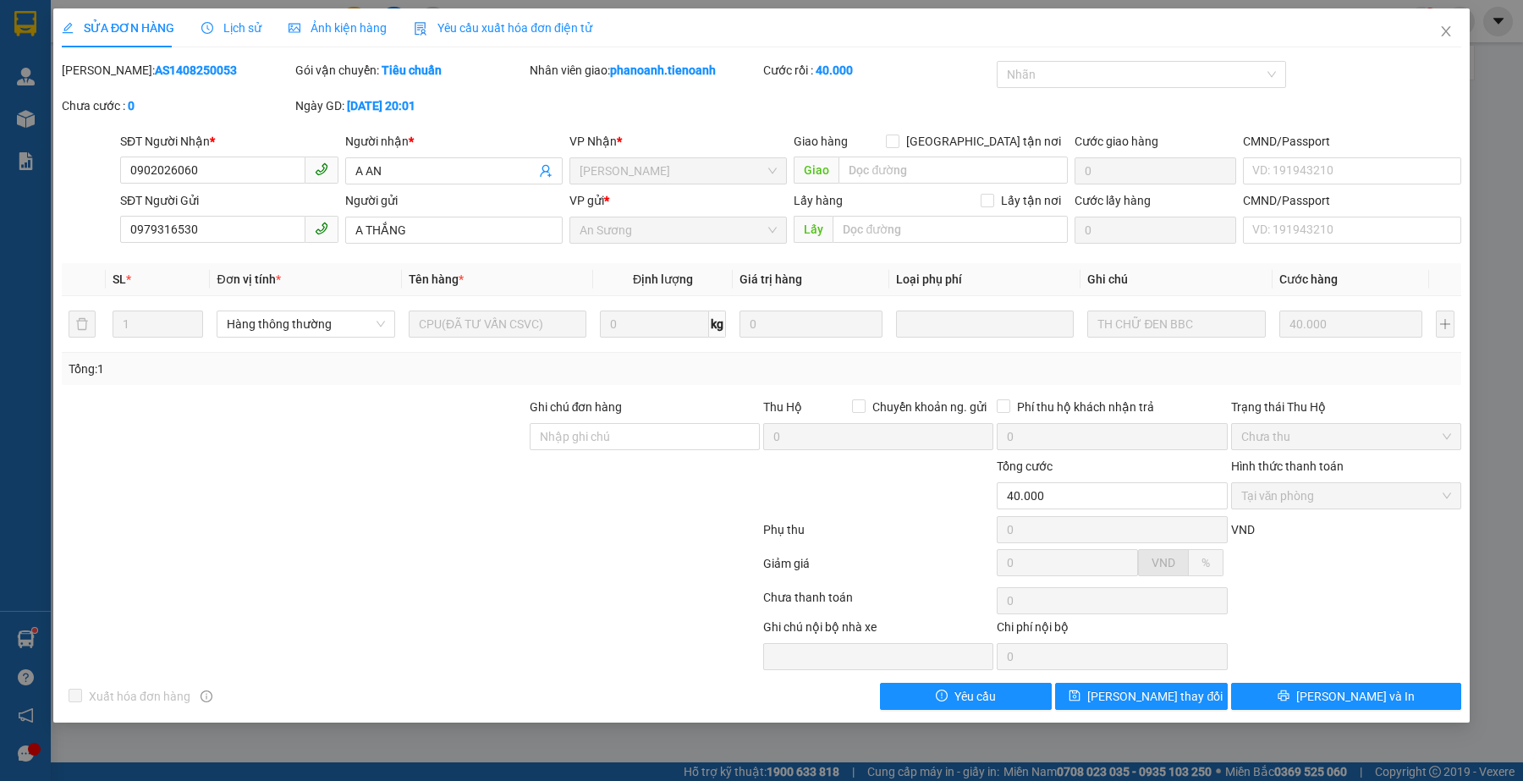
drag, startPoint x: 382, startPoint y: 530, endPoint x: 379, endPoint y: 470, distance: 59.3
click at [382, 522] on div at bounding box center [410, 533] width 701 height 34
click at [1444, 19] on span "Close" at bounding box center [1445, 31] width 47 height 47
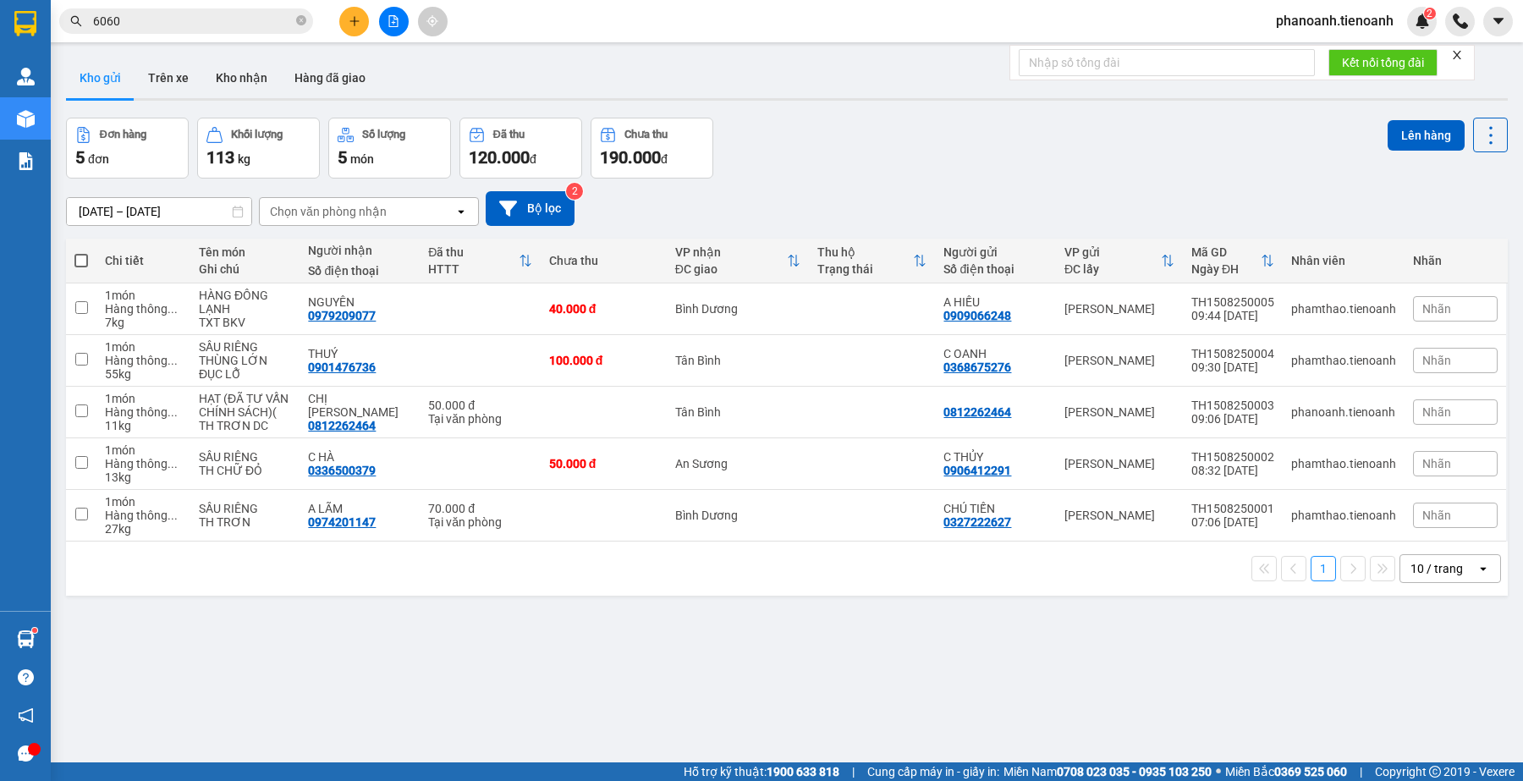
click at [161, 24] on input "6060" at bounding box center [193, 21] width 200 height 19
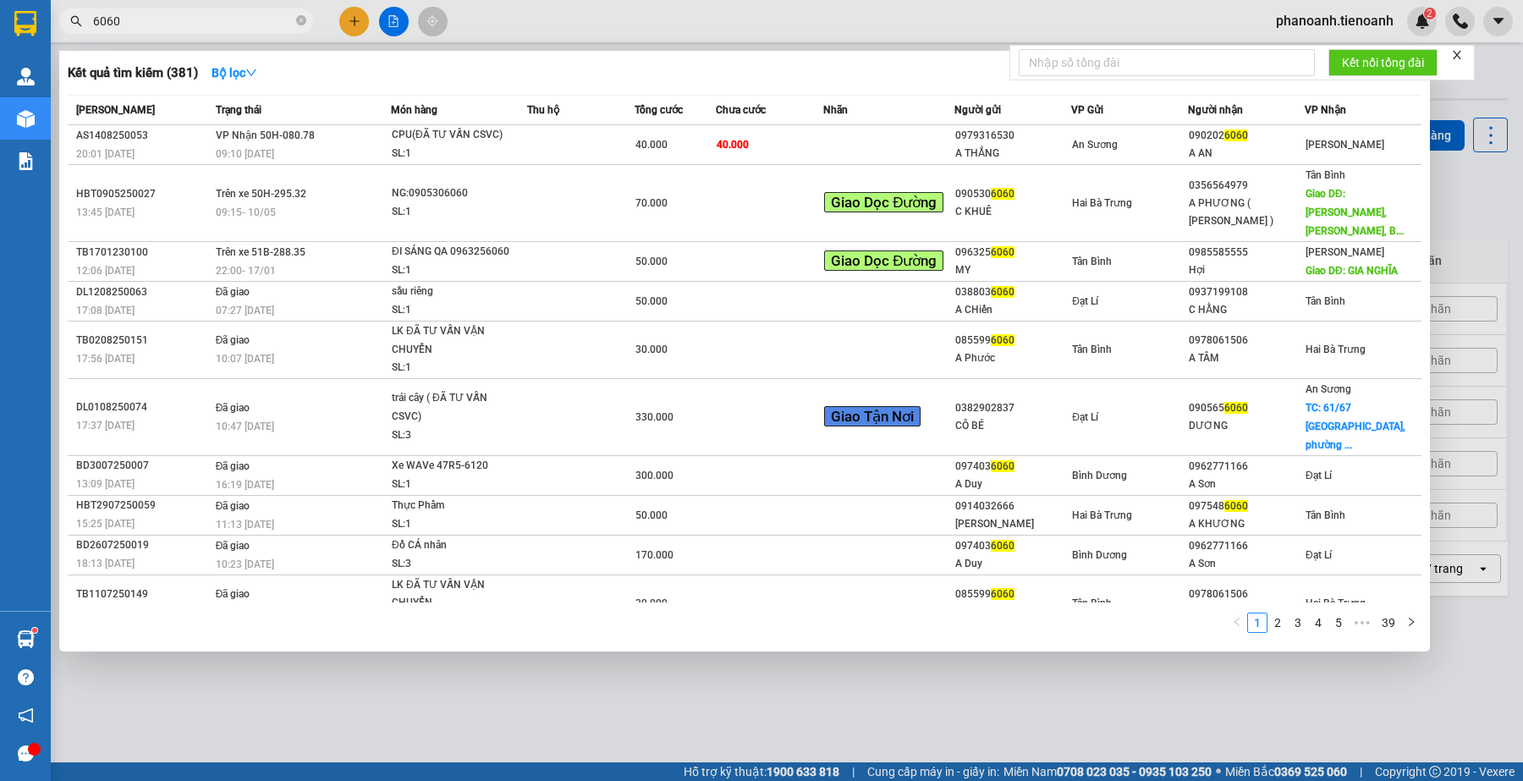
click at [161, 24] on input "6060" at bounding box center [193, 21] width 200 height 19
click at [159, 19] on input "6060" at bounding box center [193, 21] width 200 height 19
paste input "0949561717"
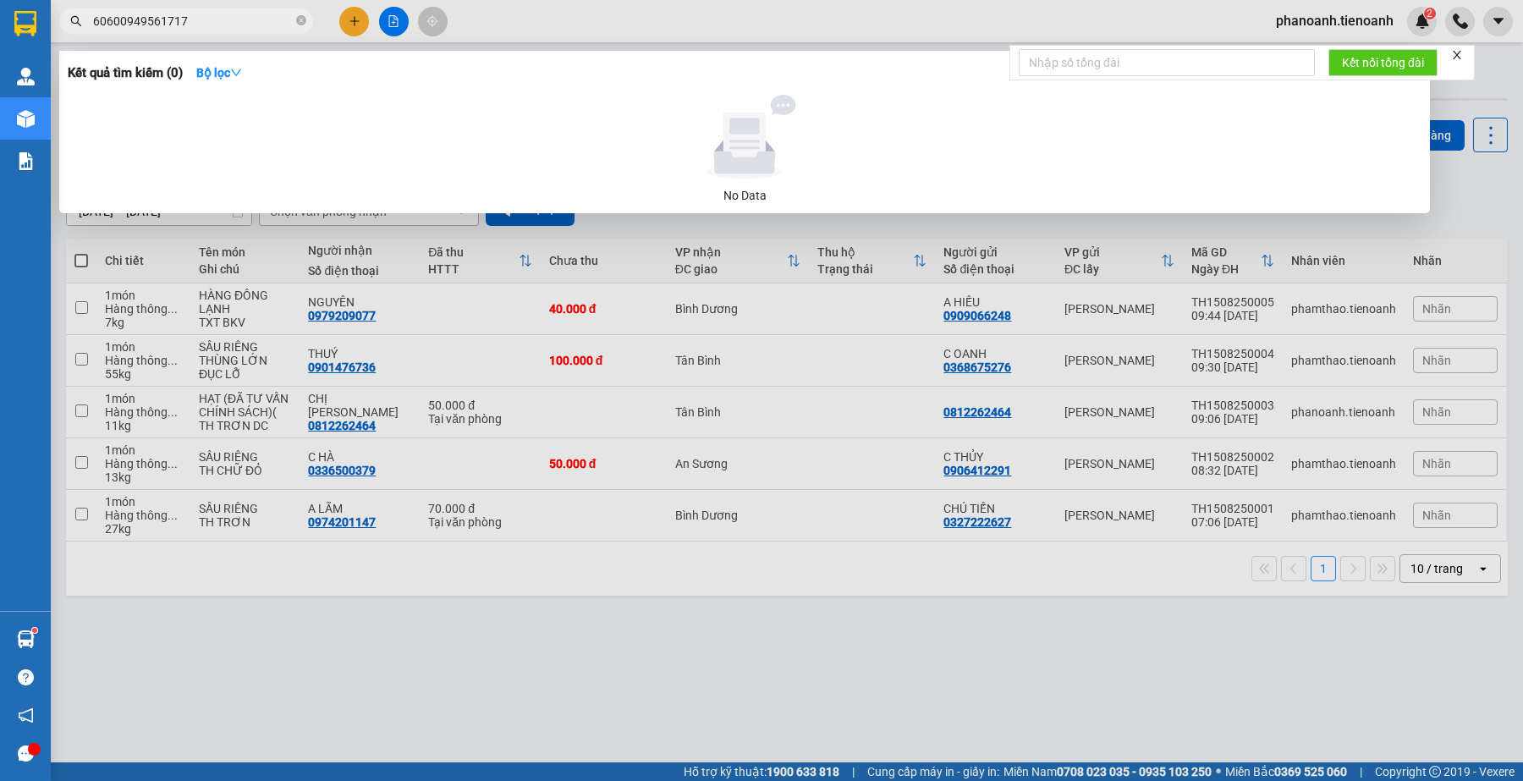
click at [154, 17] on input "60600949561717" at bounding box center [193, 21] width 200 height 19
paste input "text"
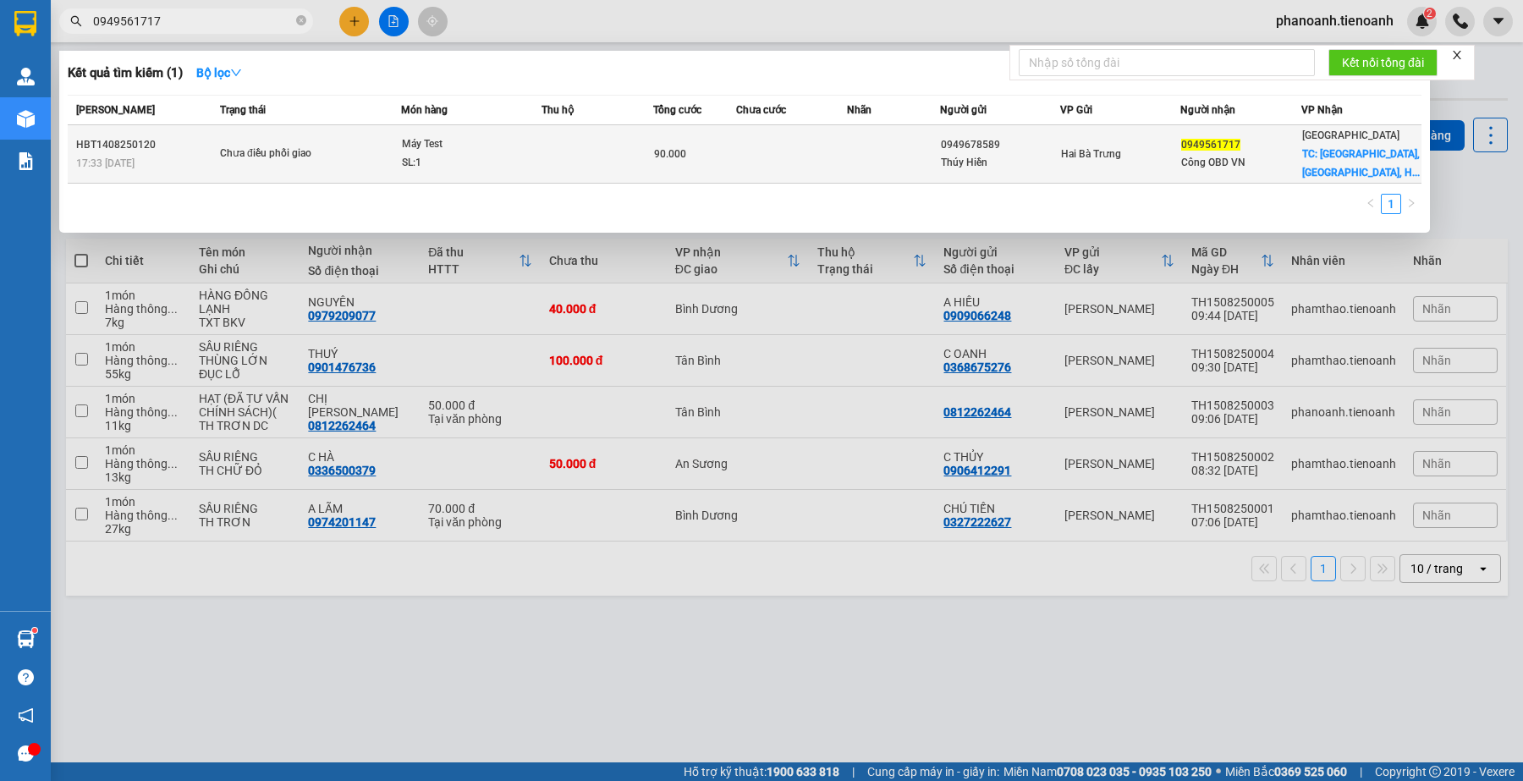
type input "0949561717"
click at [881, 157] on td at bounding box center [893, 154] width 92 height 58
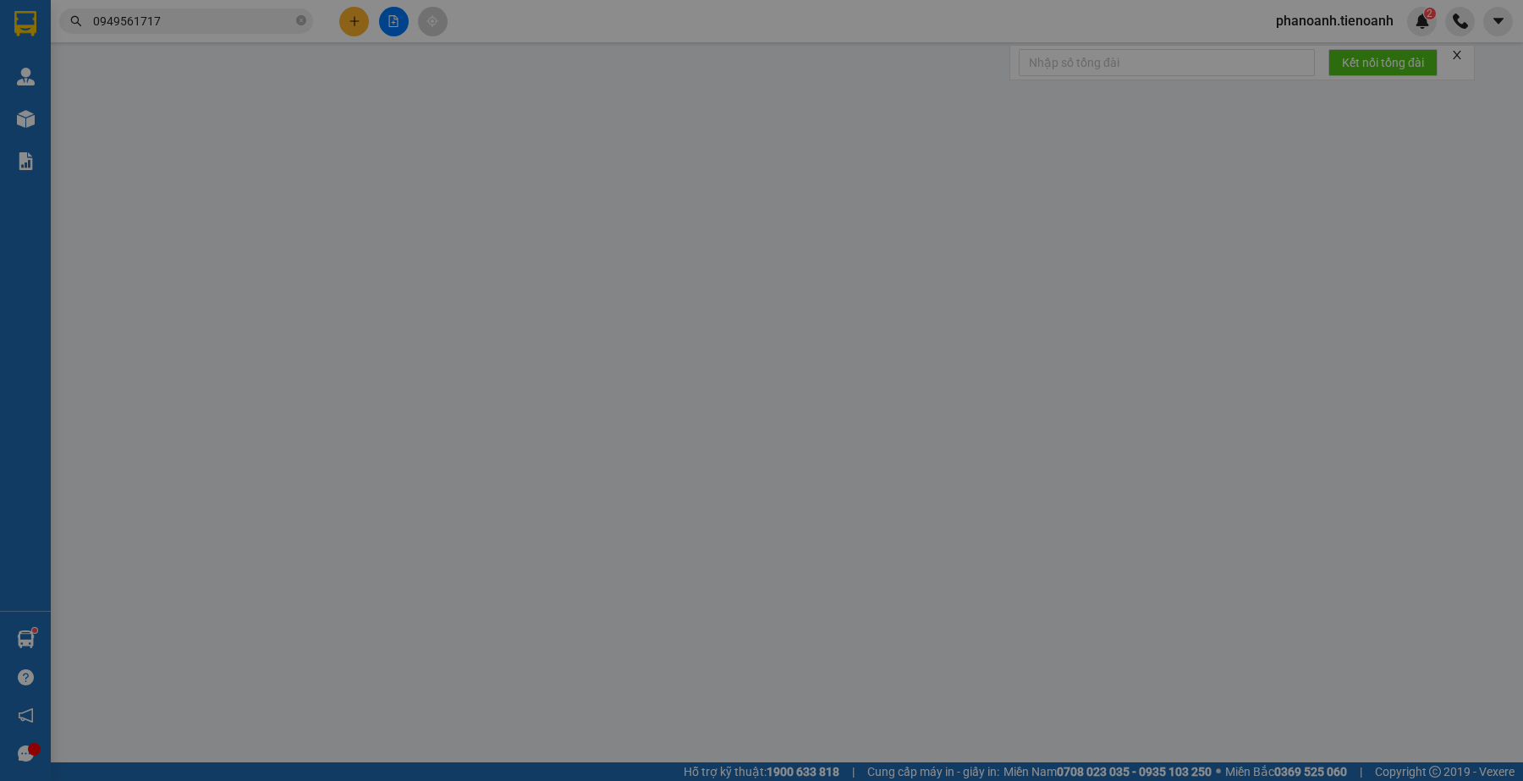
type input "0949561717"
type input "Công OBD VN"
checkbox input "true"
type input "[STREET_ADDRESS]"
type input "0949678589"
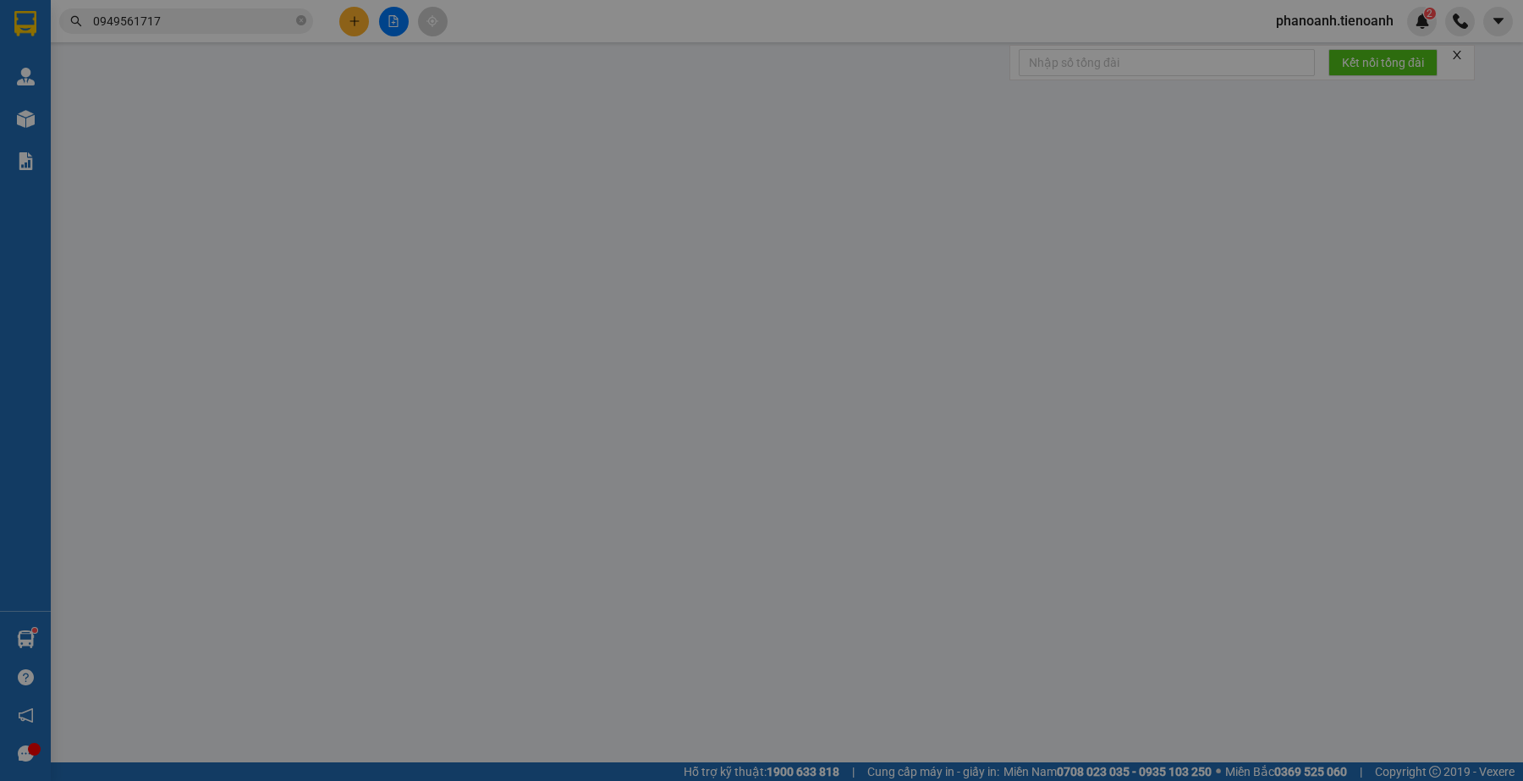
type input "Thúy Hiền"
type input "90.000"
